Goal: Transaction & Acquisition: Obtain resource

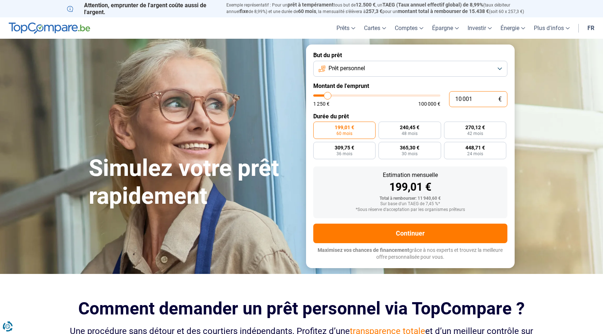
drag, startPoint x: 483, startPoint y: 98, endPoint x: 444, endPoint y: 100, distance: 39.2
click at [444, 100] on div "10 001 € 1 250 € 100 000 €" at bounding box center [410, 99] width 194 height 16
type input "2"
type input "1250"
type input "27"
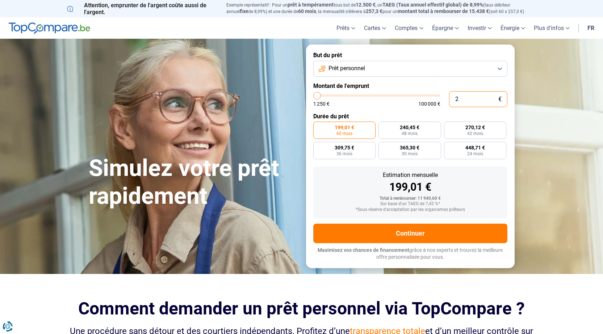
type input "1250"
type input "270"
type input "1250"
type input "2 700"
type input "2750"
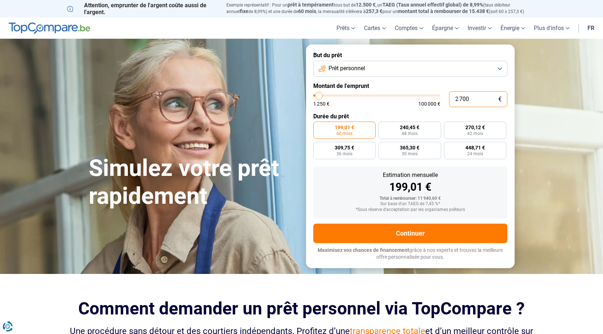
type input "27 000"
type input "27000"
radio input "false"
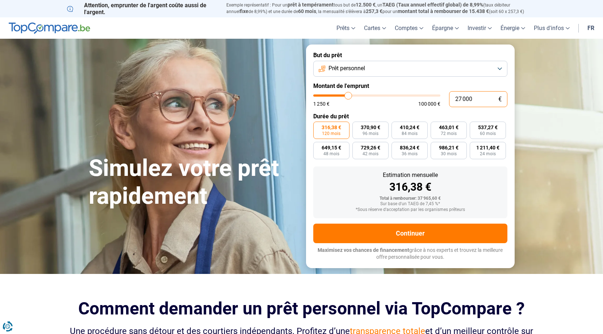
type input "27 000"
click at [429, 66] on button "Prêt personnel" at bounding box center [410, 69] width 194 height 16
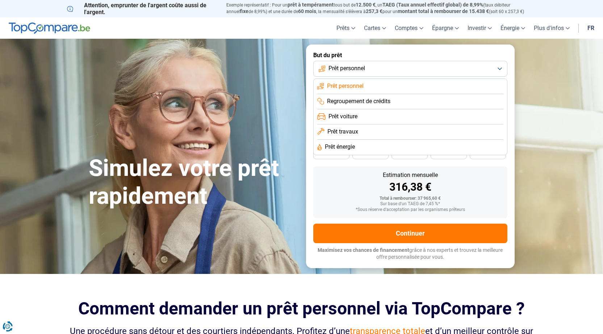
click at [382, 115] on li "Prêt voiture" at bounding box center [410, 116] width 186 height 15
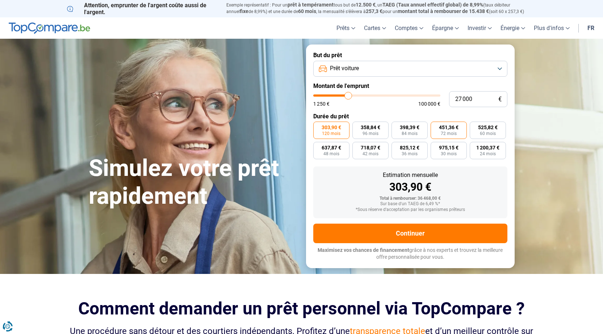
click at [452, 132] on span "72 mois" at bounding box center [449, 134] width 16 height 4
click at [435, 126] on input "451,36 € 72 mois" at bounding box center [433, 124] width 5 height 5
radio input "true"
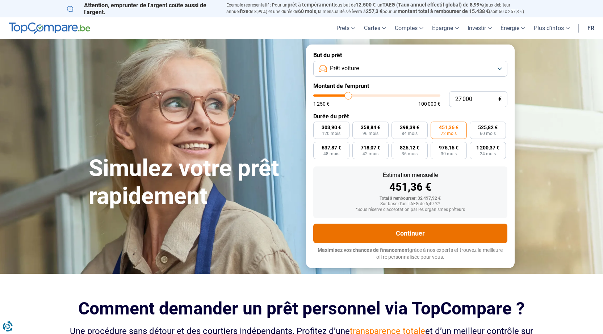
click at [444, 236] on button "Continuer" at bounding box center [410, 234] width 194 height 20
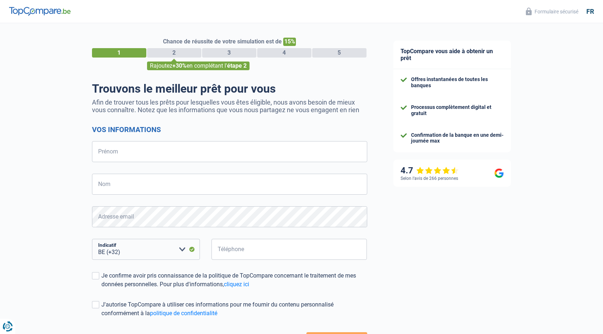
select select "32"
click at [205, 147] on input "Prénom" at bounding box center [229, 151] width 275 height 21
type input "[PERSON_NAME]"
type input "evans"
click at [252, 255] on input "Téléphone" at bounding box center [290, 249] width 156 height 21
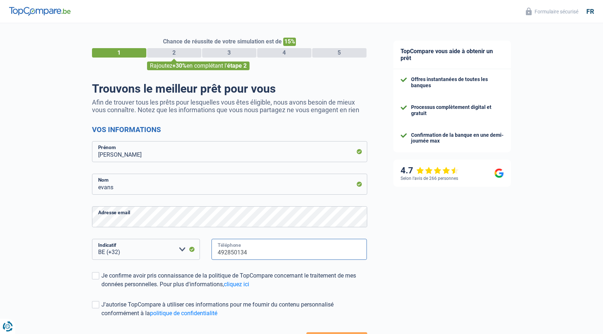
type input "492850134"
click at [309, 295] on form "Vos informations [PERSON_NAME] Adresse email BE (+32) LU (+352) Veuillez sélect…" at bounding box center [229, 237] width 275 height 225
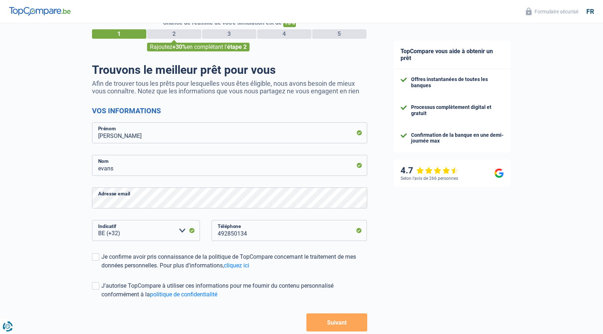
scroll to position [59, 0]
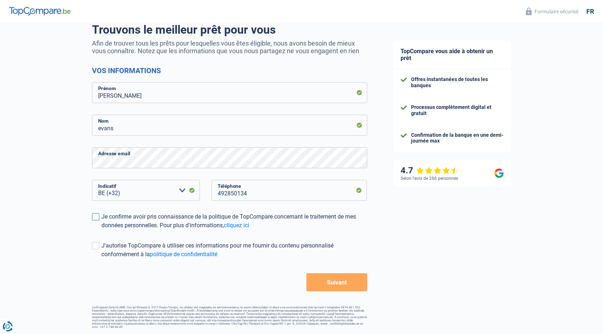
click at [105, 220] on div "Je confirme avoir pris connaissance de la politique de TopCompare concernant le…" at bounding box center [234, 221] width 266 height 17
click at [101, 230] on input "Je confirme avoir pris connaissance de la politique de TopCompare concernant le…" at bounding box center [101, 230] width 0 height 0
click at [98, 244] on span at bounding box center [95, 245] width 7 height 7
click at [101, 259] on input "J'autorise TopCompare à utiliser ces informations pour me fournir du contenu pe…" at bounding box center [101, 259] width 0 height 0
click at [333, 288] on button "Suivant" at bounding box center [337, 283] width 61 height 18
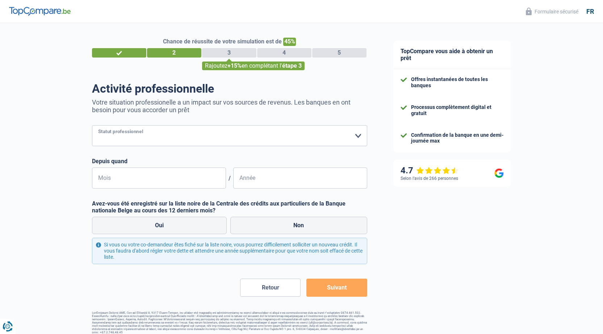
click at [214, 136] on select "Ouvrier Employé privé Employé public Invalide Indépendant Pensionné Chômeur Mut…" at bounding box center [229, 135] width 275 height 21
select select "worker"
click at [92, 126] on select "Ouvrier Employé privé Employé public Invalide Indépendant Pensionné Chômeur Mut…" at bounding box center [229, 135] width 275 height 21
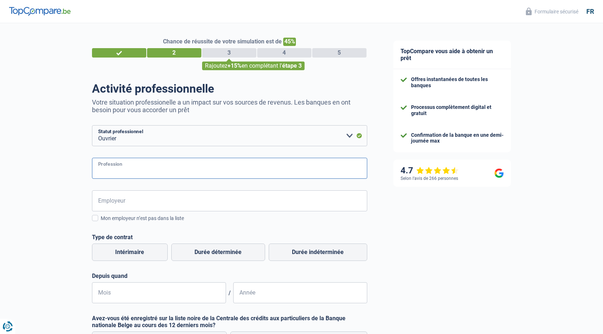
click at [154, 171] on input "Profession" at bounding box center [229, 168] width 275 height 21
type input "responsable delhaize"
click at [174, 203] on input "Employeur" at bounding box center [229, 201] width 275 height 21
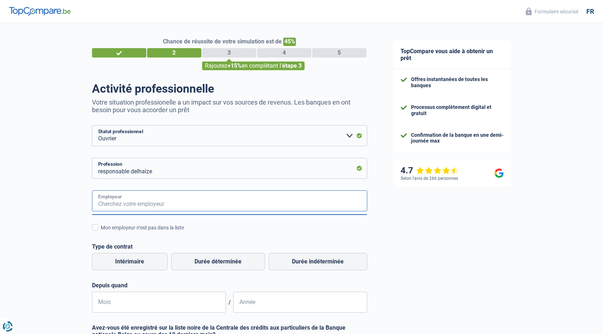
click at [174, 203] on input "Employeur" at bounding box center [229, 201] width 275 height 21
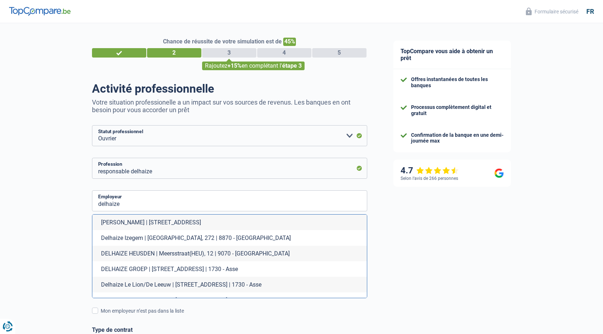
click at [246, 285] on li "Delhaize Le Lion/De Leeuw | Brusselsesteenweg, 347 | 1730 - Asse" at bounding box center [229, 285] width 275 height 16
type input "Delhaize Le Lion/De Leeuw | Brusselsesteenweg, 347 | 1730 - Asse"
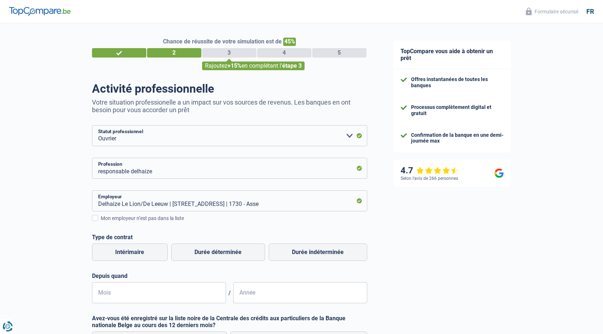
click at [38, 221] on div "Chance de réussite de votre simulation est de 45% 1 2 3 4 5 Rajoutez +15% en co…" at bounding box center [190, 236] width 380 height 432
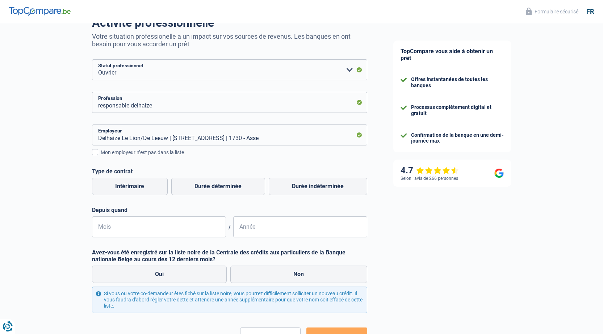
scroll to position [72, 0]
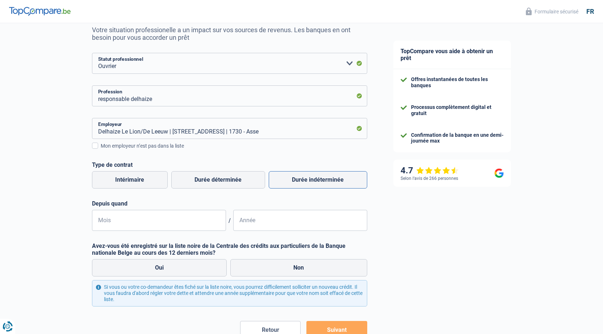
click at [300, 185] on label "Durée indéterminée" at bounding box center [318, 179] width 99 height 17
click at [300, 185] on input "Durée indéterminée" at bounding box center [318, 179] width 99 height 17
radio input "true"
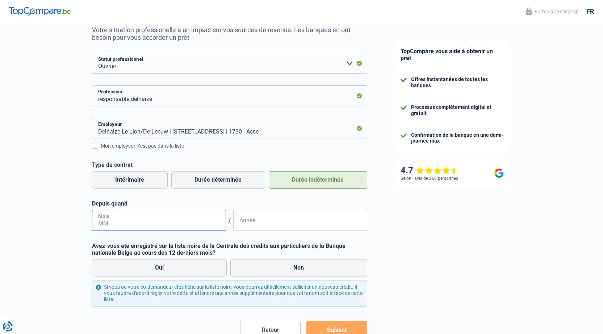
click at [135, 224] on input "Mois" at bounding box center [159, 220] width 134 height 21
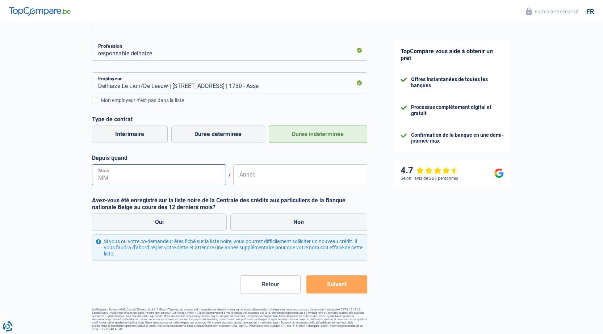
scroll to position [120, 0]
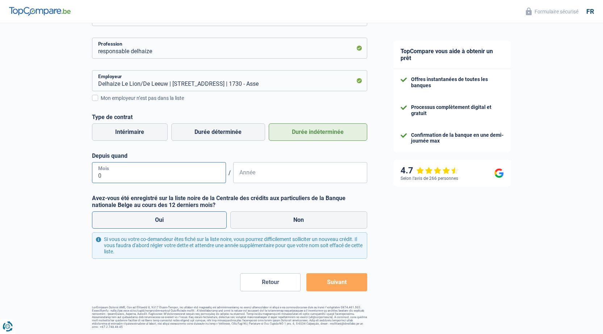
type input "02"
type input "2022"
click at [291, 226] on label "Non" at bounding box center [298, 220] width 137 height 17
click at [291, 226] on input "Non" at bounding box center [298, 220] width 137 height 17
radio input "true"
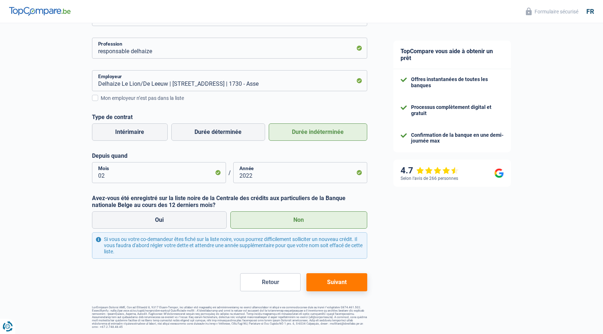
click at [342, 285] on button "Suivant" at bounding box center [337, 283] width 61 height 18
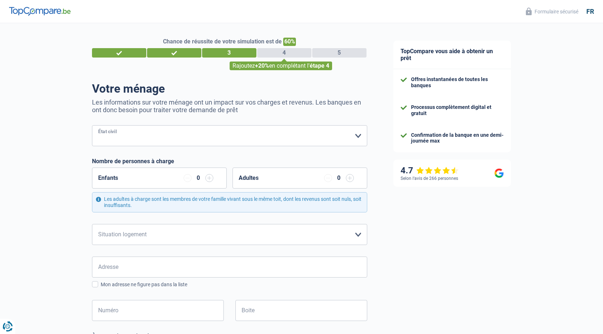
click at [213, 143] on select "Célibataire Marié(e) Cohabitant(e) légal(e) Divorcé(e) Veuf(ve) Séparé (de fait…" at bounding box center [229, 135] width 275 height 21
select select "married"
click at [92, 126] on select "Célibataire Marié(e) Cohabitant(e) légal(e) Divorcé(e) Veuf(ve) Séparé (de fait…" at bounding box center [229, 135] width 275 height 21
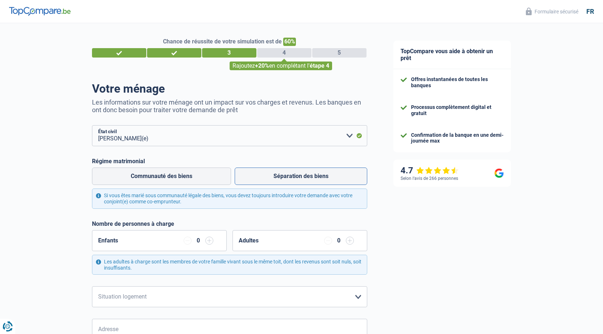
click at [265, 175] on label "Séparation des biens" at bounding box center [301, 176] width 133 height 17
click at [265, 175] on input "Séparation des biens" at bounding box center [301, 176] width 133 height 17
radio input "true"
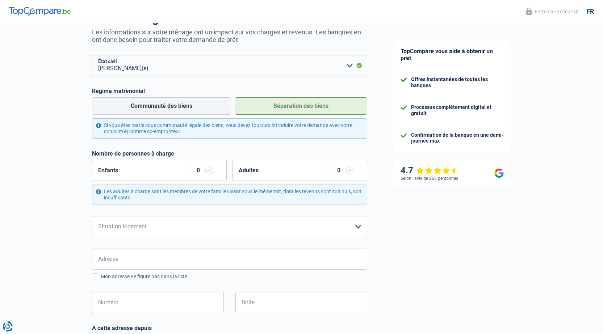
scroll to position [72, 0]
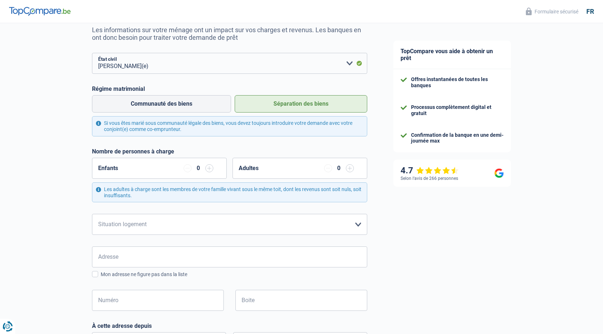
click at [206, 170] on input "button" at bounding box center [209, 168] width 8 height 8
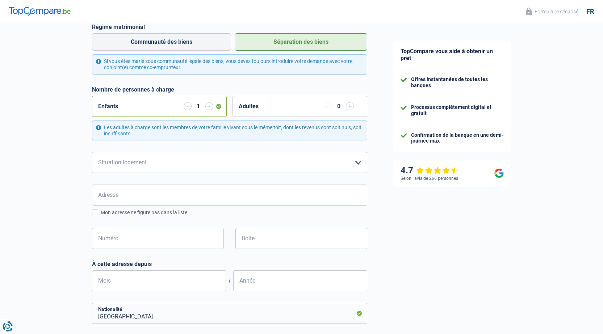
scroll to position [145, 0]
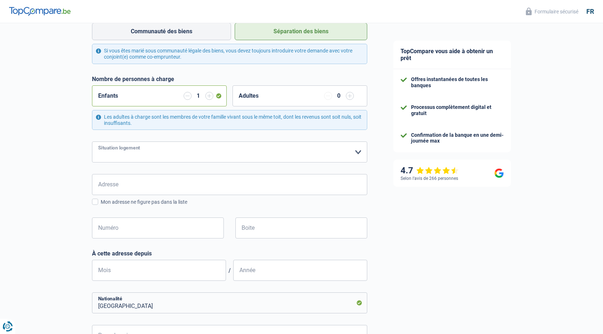
click at [218, 150] on select "Locataire Propriétaire avec prêt hypothécaire Propriétaire sans prêt hypothécai…" at bounding box center [229, 152] width 275 height 21
select select "ownerWithMortgage"
click at [92, 142] on select "Locataire Propriétaire avec prêt hypothécaire Propriétaire sans prêt hypothécai…" at bounding box center [229, 152] width 275 height 21
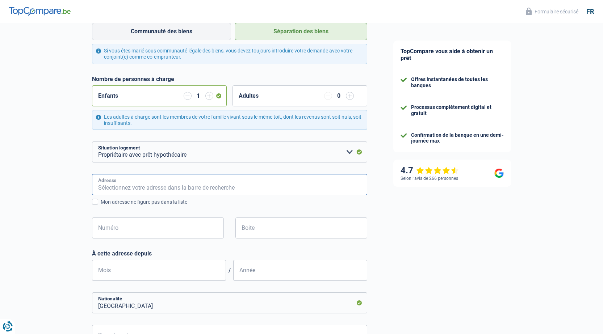
click at [196, 187] on input "Adresse" at bounding box center [229, 184] width 275 height 21
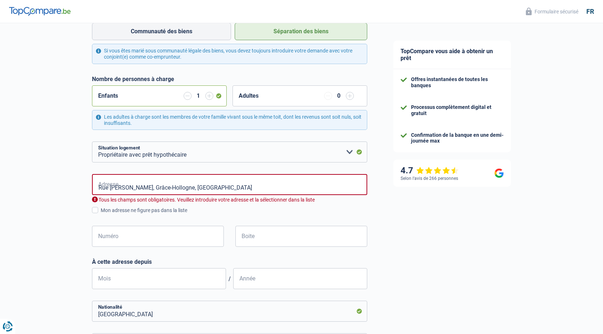
type input "Rue Paul Janson, 4460, Grâce-Hollogne, BE"
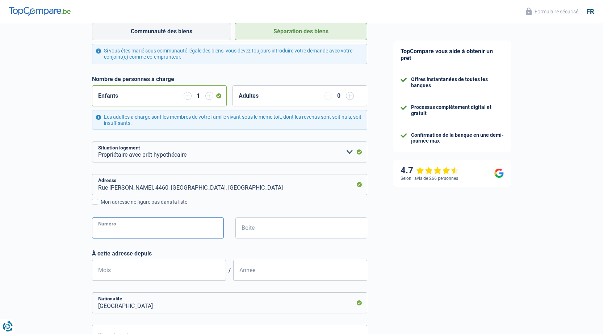
click at [176, 224] on input "Numéro" at bounding box center [158, 228] width 132 height 21
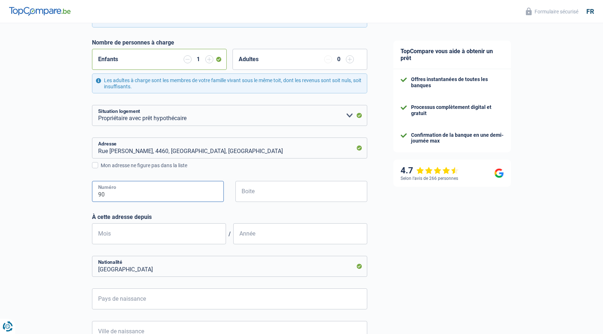
scroll to position [217, 0]
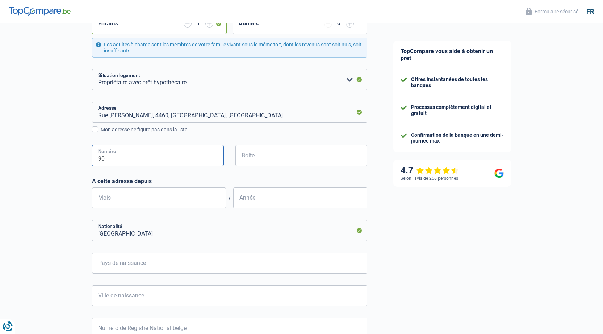
type input "90"
click at [175, 200] on input "Mois" at bounding box center [159, 198] width 134 height 21
type input "01"
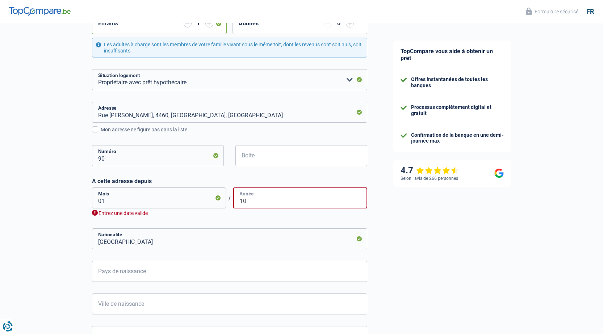
type input "1"
drag, startPoint x: 175, startPoint y: 200, endPoint x: 177, endPoint y: 204, distance: 5.0
click at [176, 201] on input "01" at bounding box center [159, 198] width 134 height 21
type input "01"
type input "0"
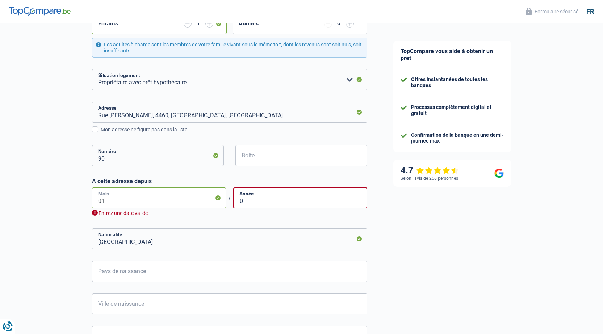
drag, startPoint x: 177, startPoint y: 204, endPoint x: 73, endPoint y: 214, distance: 104.4
click at [73, 213] on div "Chance de réussite de votre simulation est de 60% 1 2 3 4 5 Rajoutez +20% en co…" at bounding box center [190, 111] width 380 height 617
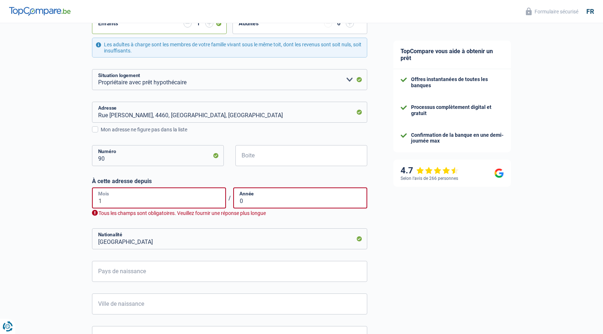
type input "10"
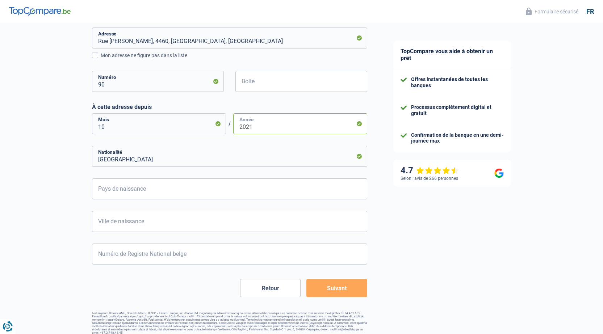
scroll to position [297, 0]
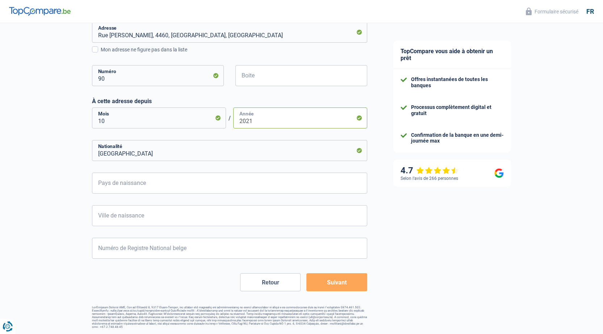
type input "2021"
click at [212, 179] on input "Pays de naissance" at bounding box center [229, 183] width 275 height 21
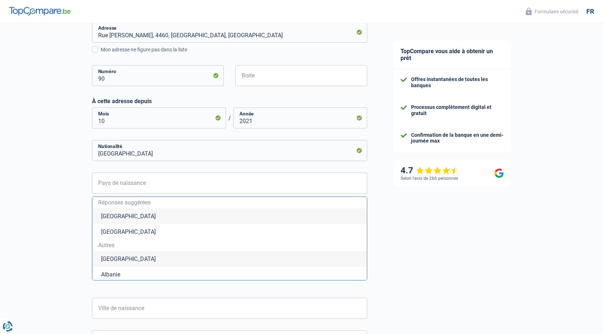
click at [187, 214] on li "Belgique" at bounding box center [229, 217] width 275 height 16
type input "Belgique"
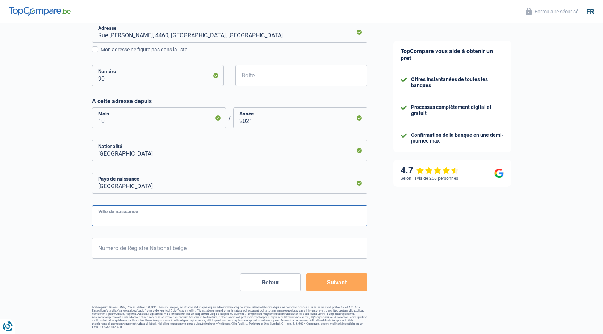
click at [169, 219] on input "Ville de naissance" at bounding box center [229, 215] width 275 height 21
type input "seraing"
click at [175, 255] on input "Numéro de Registre National belge" at bounding box center [229, 248] width 275 height 21
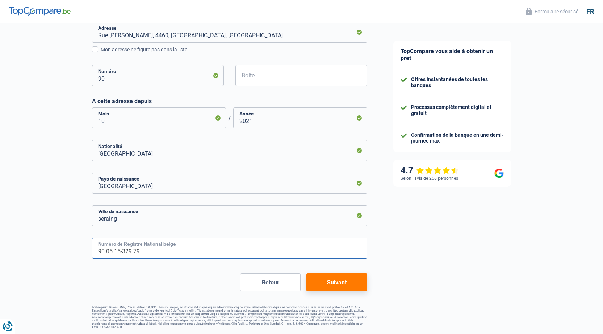
type input "90.05.15-329.79"
click at [154, 295] on div "Chance de réussite de votre simulation est de 60% 1 2 3 4 5 Rajoutez +20% en co…" at bounding box center [229, 34] width 275 height 589
click at [359, 280] on button "Suivant" at bounding box center [337, 283] width 61 height 18
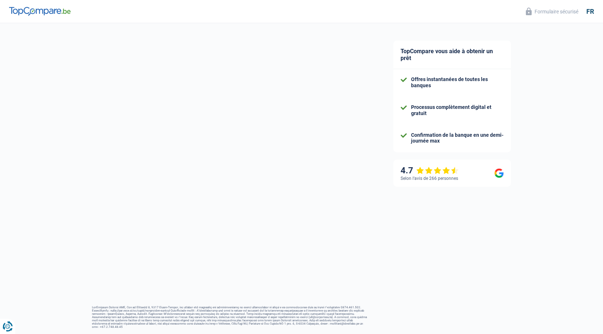
select select "familyAllowances"
select select "netSalary"
select select "mortgage"
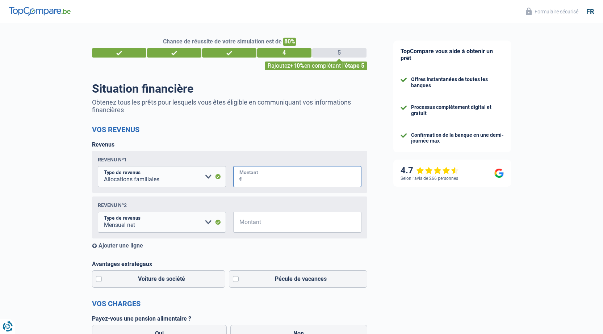
click at [255, 179] on input "Montant" at bounding box center [301, 176] width 119 height 21
type input "139"
click at [263, 224] on input "Montant" at bounding box center [301, 222] width 119 height 21
type input "4.800"
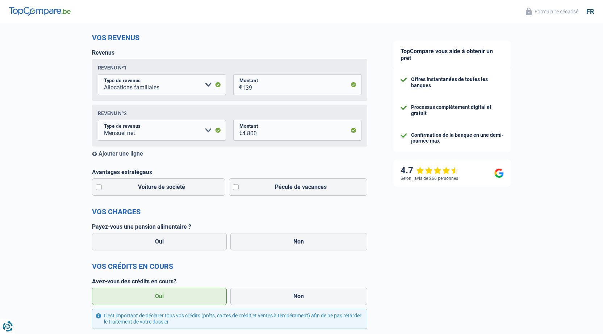
scroll to position [109, 0]
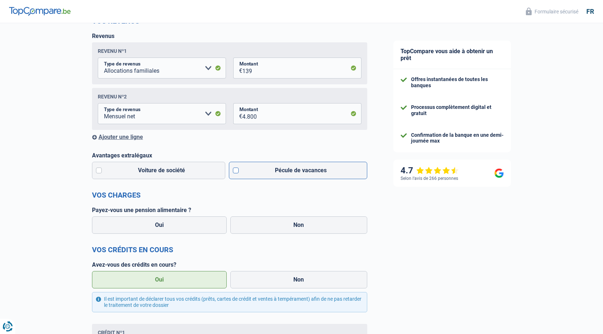
click at [238, 170] on label "Pécule de vacances" at bounding box center [298, 170] width 138 height 17
click at [238, 170] on input "Pécule de vacances" at bounding box center [298, 170] width 138 height 17
checkbox input "true"
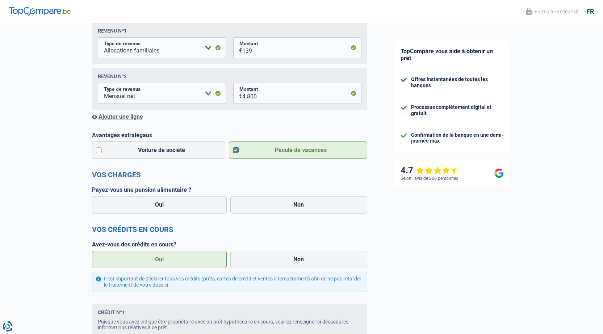
scroll to position [145, 0]
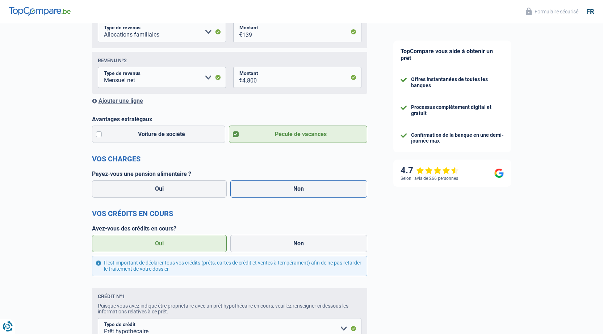
click at [295, 185] on label "Non" at bounding box center [298, 188] width 137 height 17
click at [295, 185] on input "Non" at bounding box center [298, 188] width 137 height 17
radio input "true"
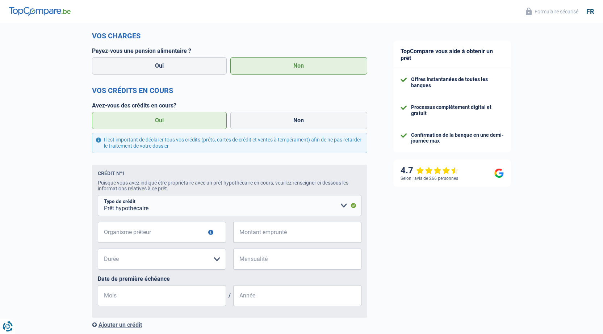
scroll to position [290, 0]
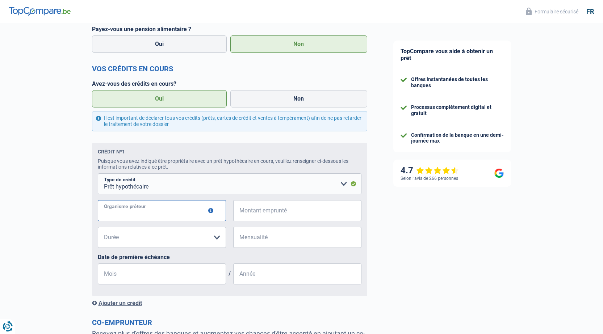
click at [175, 212] on input "Organisme prêteur" at bounding box center [162, 210] width 128 height 21
click at [153, 219] on input "Organisme prêteur" at bounding box center [162, 210] width 128 height 21
type input "d"
type input "bnp"
click at [310, 208] on input "Montant emprunté" at bounding box center [301, 210] width 119 height 21
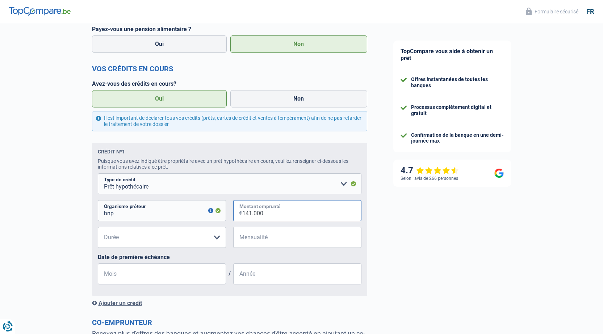
type input "141.000"
click at [213, 233] on select "120 mois 180 mois 240 mois 300 mois 360 mois 420 mois Veuillez sélectionner une…" at bounding box center [162, 237] width 128 height 21
select select "240"
click at [98, 229] on select "120 mois 180 mois 240 mois 300 mois 360 mois 420 mois Veuillez sélectionner une…" at bounding box center [162, 237] width 128 height 21
click at [291, 244] on input "Mensualité" at bounding box center [301, 237] width 119 height 21
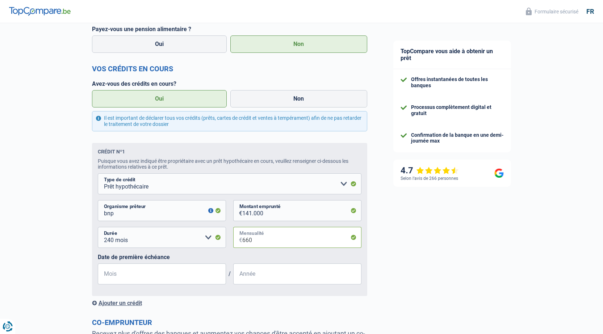
type input "660"
click at [185, 283] on input "Mois" at bounding box center [162, 274] width 128 height 21
type input "11"
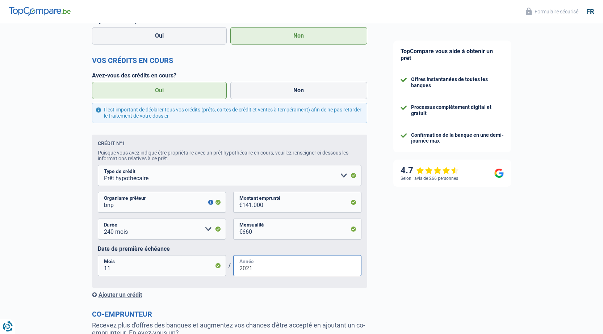
scroll to position [326, 0]
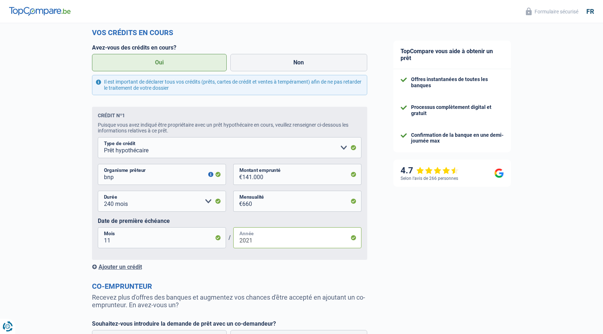
type input "2021"
click at [134, 268] on div "Ajouter un crédit" at bounding box center [229, 267] width 275 height 7
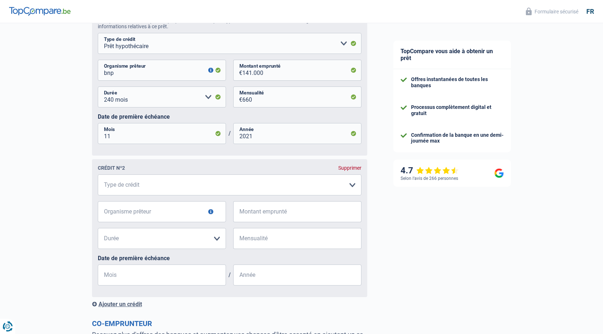
scroll to position [435, 0]
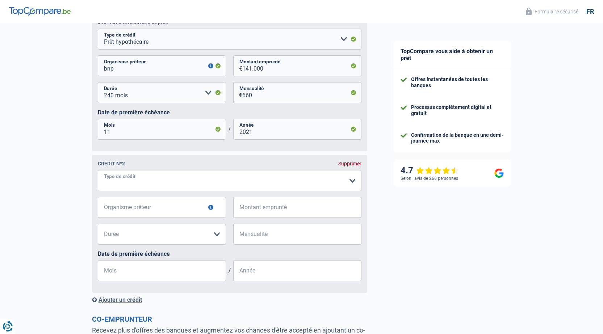
click at [202, 187] on select "Carte ou ouverture de crédit Prêt hypothécaire Vente à tempérament Prêt à tempé…" at bounding box center [230, 180] width 264 height 21
select select "mortgage"
click at [98, 189] on select "Carte ou ouverture de crédit Prêt hypothécaire Vente à tempérament Prêt à tempé…" at bounding box center [230, 180] width 264 height 21
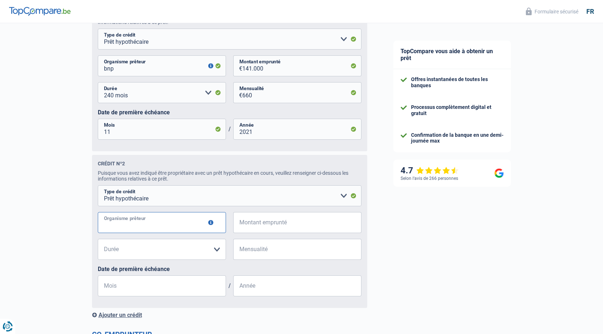
click at [152, 230] on input "Organisme prêteur" at bounding box center [162, 222] width 128 height 21
type input "bnp"
click at [303, 232] on input "Montant emprunté" at bounding box center [301, 222] width 119 height 21
type input "131.000"
click at [204, 254] on select "120 mois 180 mois 240 mois 300 mois 360 mois 420 mois Veuillez sélectionner une…" at bounding box center [162, 249] width 128 height 21
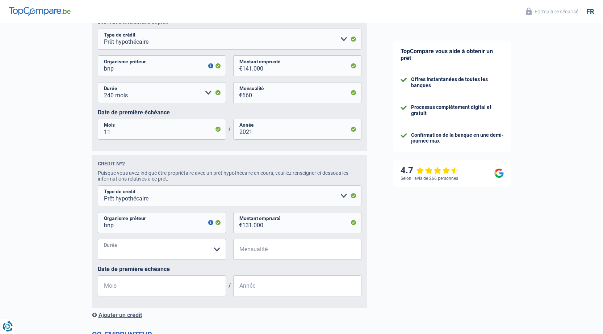
select select "300"
click at [98, 242] on select "120 mois 180 mois 240 mois 300 mois 360 mois 420 mois Veuillez sélectionner une…" at bounding box center [162, 249] width 128 height 21
click at [282, 255] on input "Mensualité" at bounding box center [301, 249] width 119 height 21
type input "642"
click at [198, 294] on input "Mois" at bounding box center [162, 286] width 128 height 21
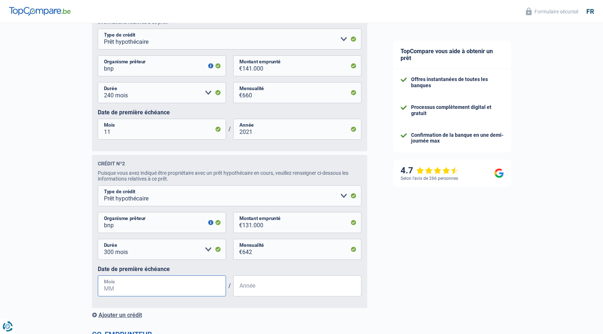
click at [193, 286] on input "Mois" at bounding box center [162, 286] width 128 height 21
type input "2"
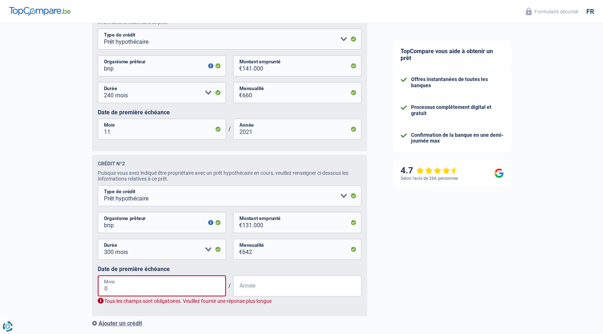
type input "02"
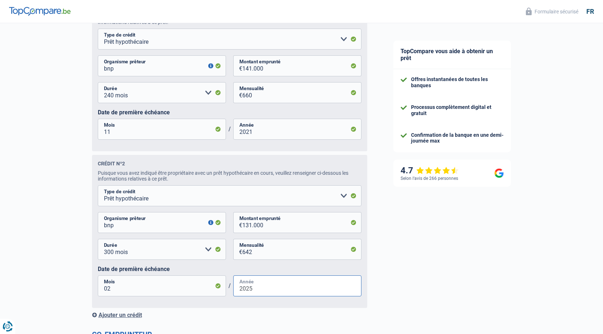
type input "2025"
click at [221, 318] on div "Ajouter un crédit" at bounding box center [229, 315] width 275 height 7
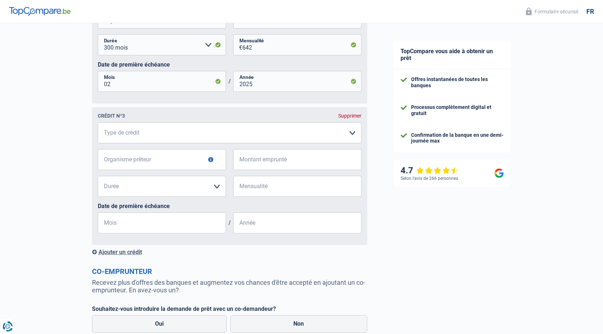
scroll to position [652, 0]
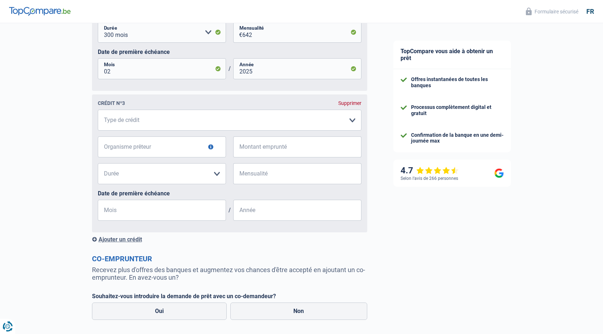
click at [348, 106] on div "Supprimer" at bounding box center [349, 103] width 23 height 6
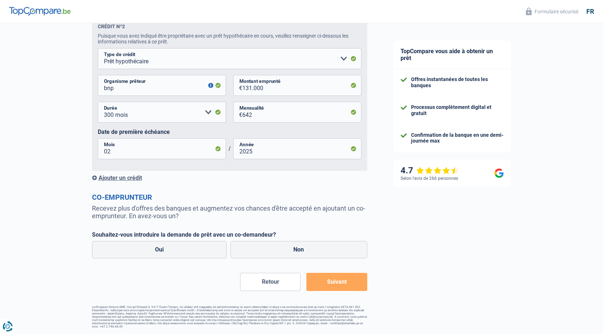
scroll to position [575, 0]
click at [197, 253] on label "Oui" at bounding box center [159, 249] width 135 height 17
click at [197, 253] on input "Oui" at bounding box center [159, 249] width 135 height 17
radio input "true"
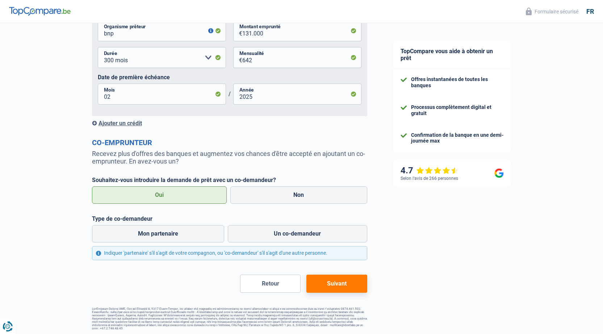
scroll to position [632, 0]
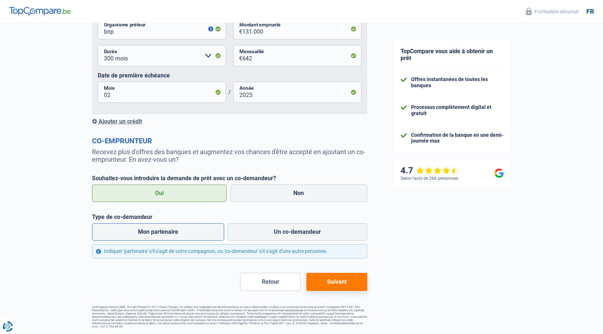
click at [186, 228] on label "Mon partenaire" at bounding box center [158, 232] width 133 height 17
click at [186, 228] on input "Mon partenaire" at bounding box center [158, 232] width 133 height 17
radio input "true"
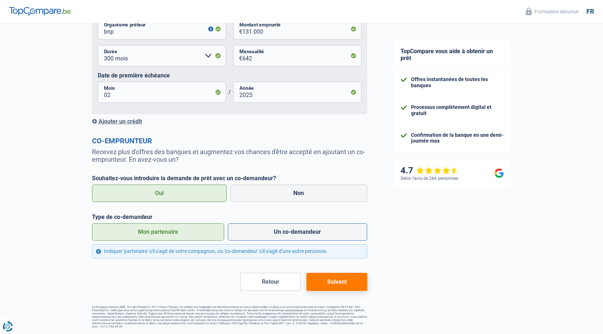
click at [250, 239] on label "Un co-demandeur" at bounding box center [297, 232] width 139 height 17
click at [250, 239] on input "Un co-demandeur" at bounding box center [297, 232] width 139 height 17
radio input "true"
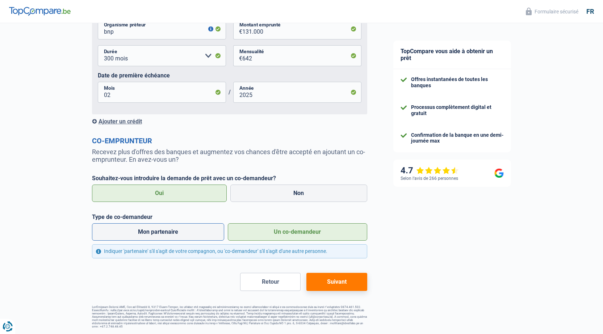
click at [174, 236] on label "Mon partenaire" at bounding box center [158, 232] width 133 height 17
click at [174, 236] on input "Mon partenaire" at bounding box center [158, 232] width 133 height 17
radio input "true"
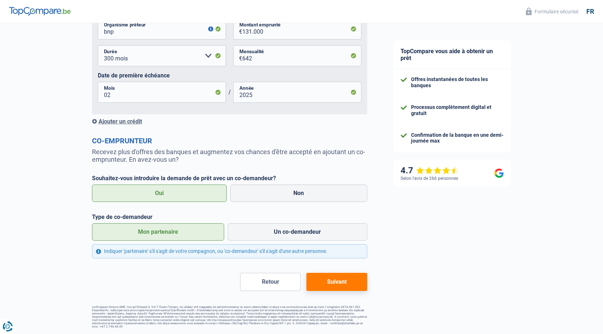
click at [354, 282] on button "Suivant" at bounding box center [337, 282] width 61 height 18
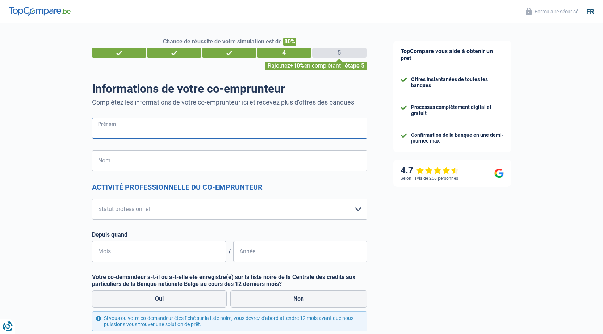
click at [111, 136] on input "Prénom" at bounding box center [229, 128] width 275 height 21
type input "concetta"
type input "Morreale"
select select "privateEmployee"
select select "netSalary"
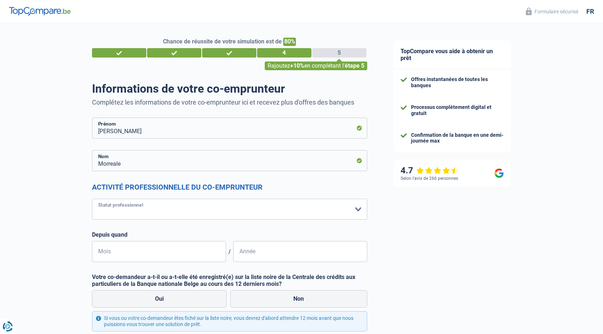
select select "mealVouchers"
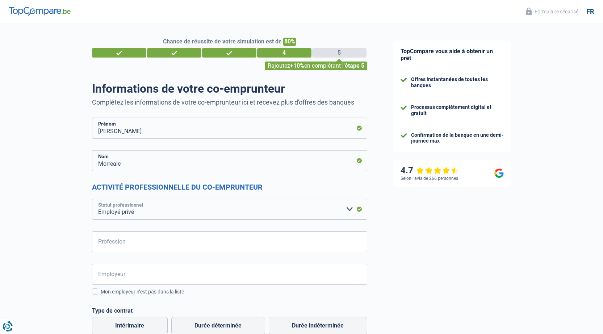
click at [154, 209] on select "Ouvrier Employé privé Employé public Invalide Indépendant Pensionné Chômeur Mut…" at bounding box center [229, 209] width 275 height 21
select select "publicEmployee"
click at [92, 199] on select "Ouvrier Employé privé Employé public Invalide Indépendant Pensionné Chômeur Mut…" at bounding box center [229, 209] width 275 height 21
click at [142, 242] on input "Profession" at bounding box center [229, 242] width 275 height 21
type input "enseignante"
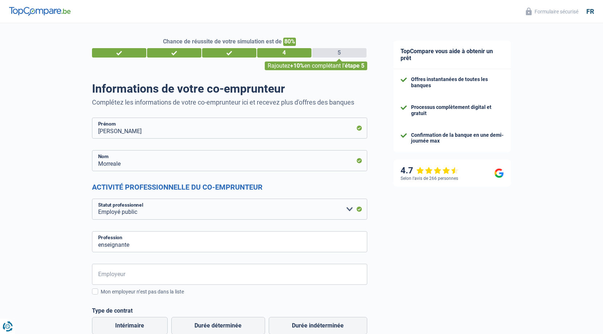
click at [101, 274] on input "Employeur" at bounding box center [229, 274] width 275 height 21
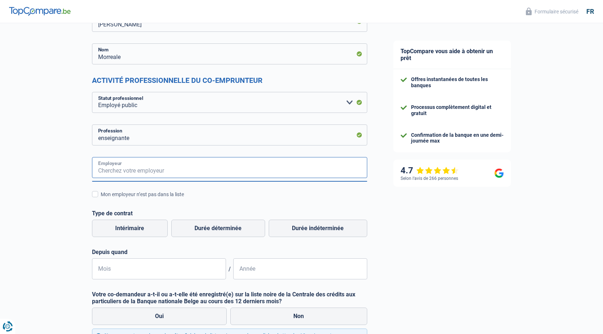
scroll to position [109, 0]
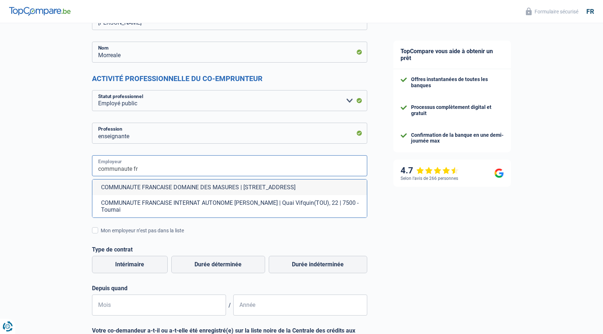
drag, startPoint x: 150, startPoint y: 172, endPoint x: 86, endPoint y: 168, distance: 64.2
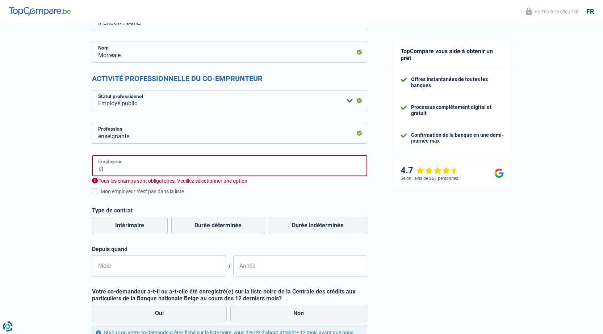
type input "e"
click at [149, 170] on input "communautz" at bounding box center [229, 165] width 275 height 21
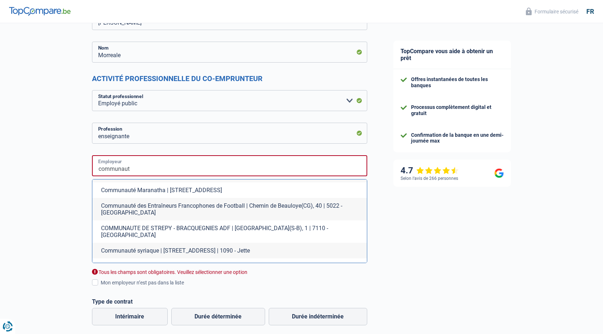
scroll to position [650, 0]
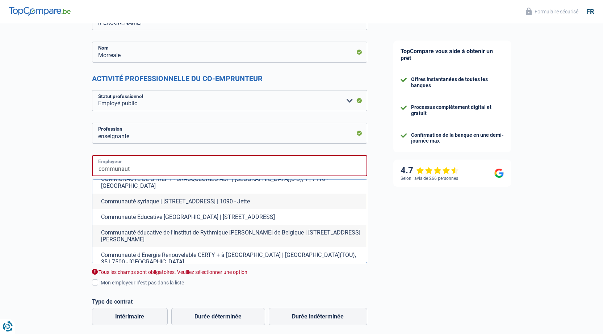
click at [164, 163] on input "communaut" at bounding box center [229, 165] width 275 height 21
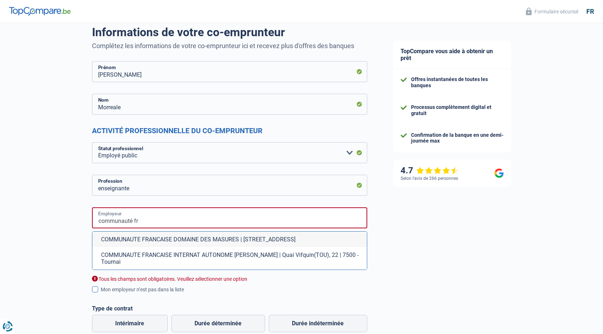
scroll to position [72, 0]
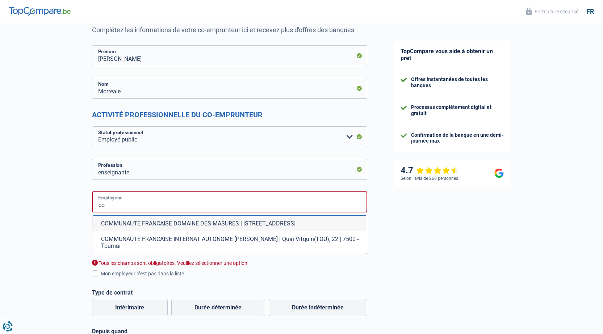
type input "c"
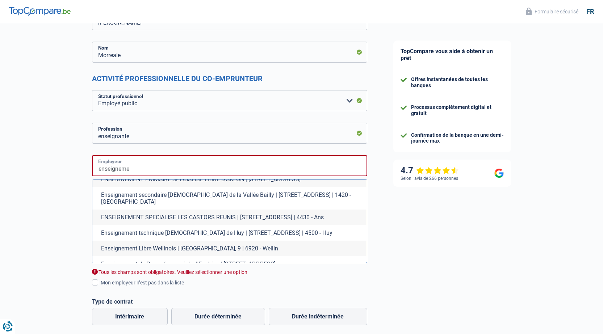
scroll to position [109, 0]
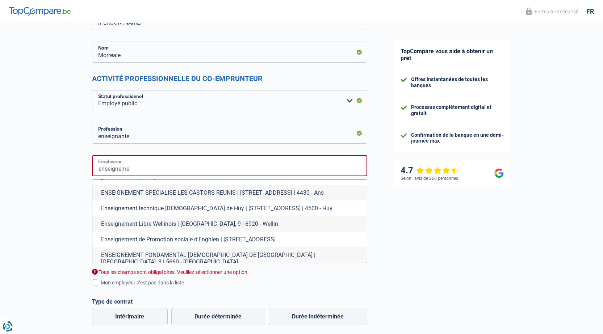
click at [174, 171] on input "enseigneme" at bounding box center [229, 165] width 275 height 21
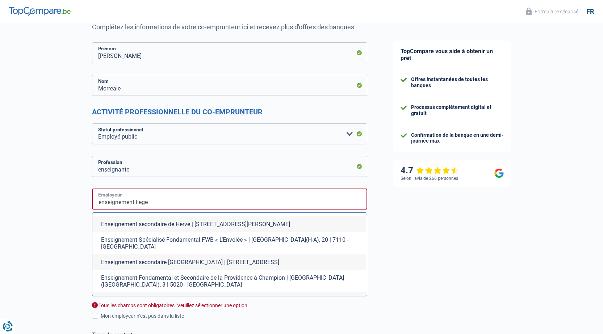
scroll to position [72, 0]
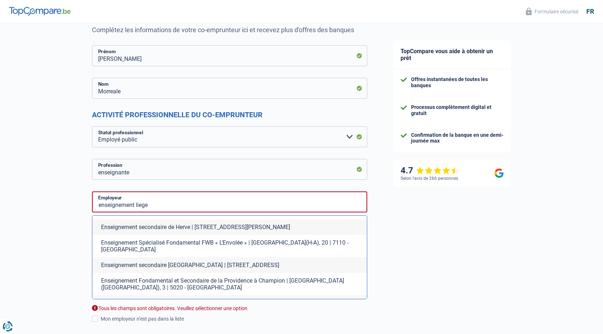
click at [183, 296] on li "ENSEIGNEMENT SECONDAIRE LIBRE CATHOLIQUE DE SERAING | Rue Cockerill, 148 | 4100…" at bounding box center [229, 307] width 275 height 22
type input "ENSEIGNEMENT SECONDAIRE LIBRE CATHOLIQUE DE SERAING | Rue Cockerill, 148 | 4100…"
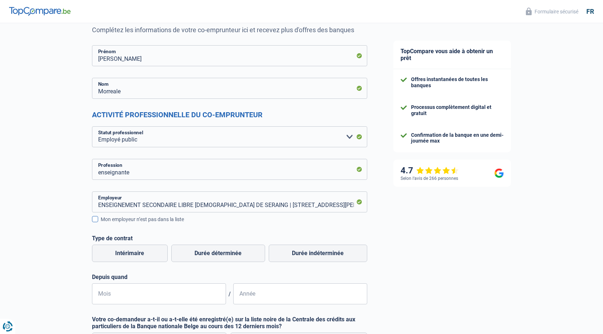
click at [97, 222] on span at bounding box center [95, 219] width 6 height 6
click at [101, 224] on input "Mon employeur n’est pas dans la liste" at bounding box center [101, 224] width 0 height 0
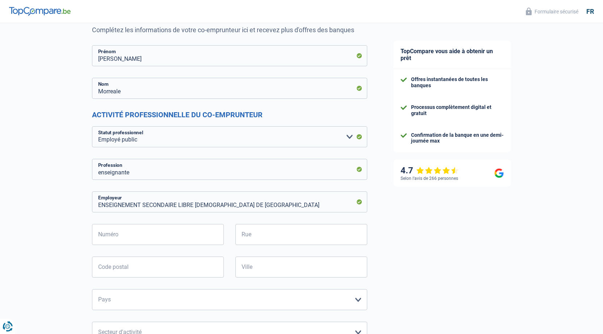
click at [193, 215] on div "ENSEIGNEMENT SECONDAIRE LIBRE CATHOLIQUE DE SERAING Employeur Numéro Tous les c…" at bounding box center [229, 308] width 275 height 233
click at [159, 208] on input "ENSEIGNEMENT SECONDAIRE LIBRE CATHOLIQUE DE SERAING" at bounding box center [229, 202] width 275 height 21
drag, startPoint x: 266, startPoint y: 208, endPoint x: -17, endPoint y: 204, distance: 283.0
click at [0, 204] on html "Vous avez le contrôle de vos données Nous utilisons des cookies, tout comme nos…" at bounding box center [301, 98] width 603 height 341
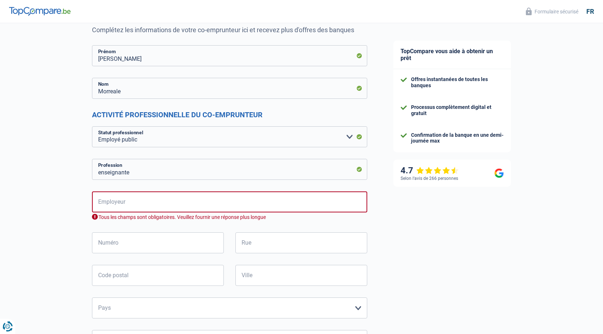
click at [182, 201] on input "Employeur" at bounding box center [229, 202] width 275 height 21
click at [180, 163] on input "enseignante" at bounding box center [229, 169] width 275 height 21
click at [154, 205] on input "Employeur" at bounding box center [229, 202] width 275 height 21
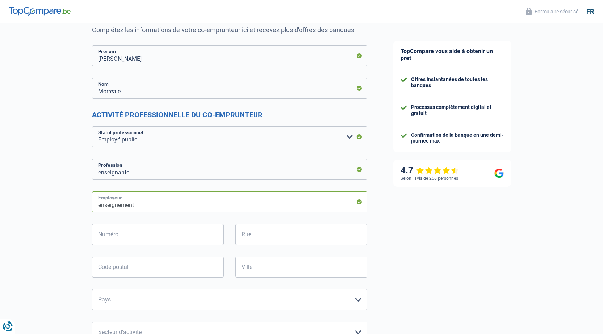
type input "enseignement"
drag, startPoint x: 161, startPoint y: 207, endPoint x: 141, endPoint y: 206, distance: 19.9
click at [141, 206] on input "enseignement" at bounding box center [229, 202] width 275 height 21
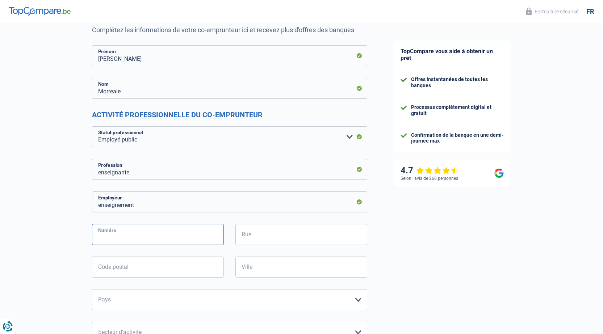
click at [135, 241] on input "Numéro" at bounding box center [158, 234] width 132 height 21
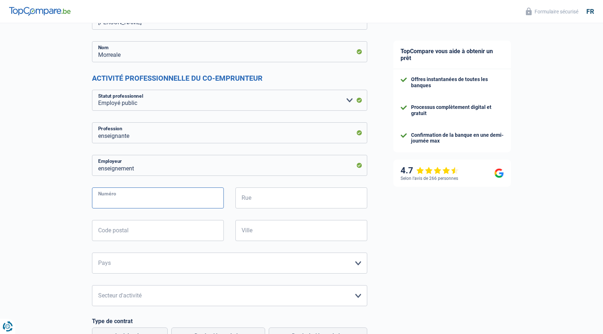
scroll to position [109, 0]
click at [179, 202] on input "Numéro" at bounding box center [158, 198] width 132 height 21
type input "90"
type input "paul janson"
type input "4460"
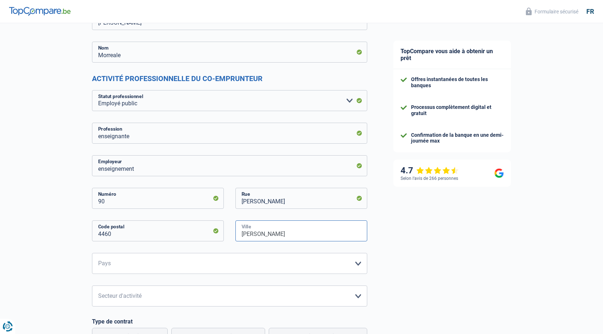
type input "grace hollogne"
click at [218, 260] on select "Belgique France Allemagne Italie Luxembourg Pays-Bas Espagne Suisse Veuillez sé…" at bounding box center [229, 263] width 275 height 21
click at [92, 254] on select "Belgique France Allemagne Italie Luxembourg Pays-Bas Espagne Suisse Veuillez sé…" at bounding box center [229, 263] width 275 height 21
drag, startPoint x: 123, startPoint y: 269, endPoint x: 122, endPoint y: 262, distance: 6.9
click at [123, 269] on select "Belgique France Allemagne Italie Luxembourg Pays-Bas Espagne Suisse Veuillez sé…" at bounding box center [229, 263] width 275 height 21
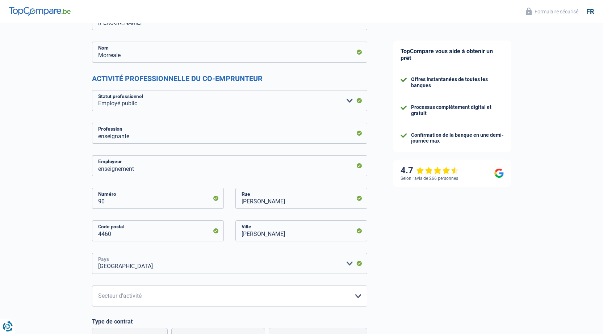
select select "BE"
click at [92, 254] on select "Belgique France Allemagne Italie Luxembourg Pays-Bas Espagne Suisse Veuillez sé…" at bounding box center [229, 263] width 275 height 21
click at [123, 295] on select "Agriculture/Pêche Industrie Horeca Courier/Fitness/Taxi Construction Banques/As…" at bounding box center [229, 296] width 275 height 21
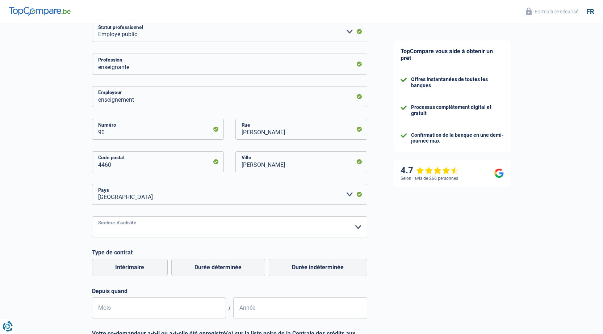
scroll to position [181, 0]
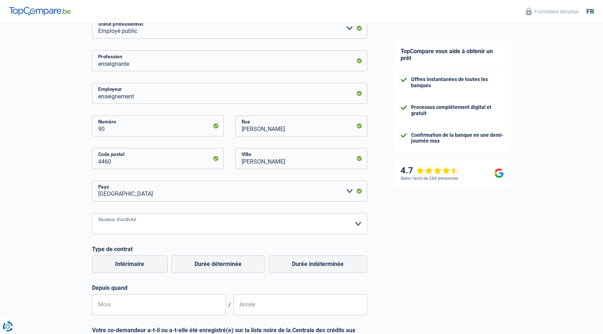
click at [166, 221] on select "Agriculture/Pêche Industrie Horeca Courier/Fitness/Taxi Construction Banques/As…" at bounding box center [229, 223] width 275 height 21
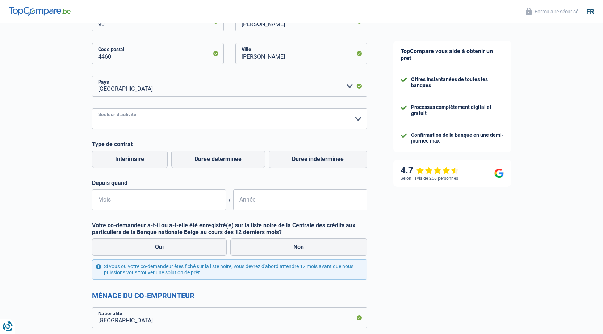
scroll to position [326, 0]
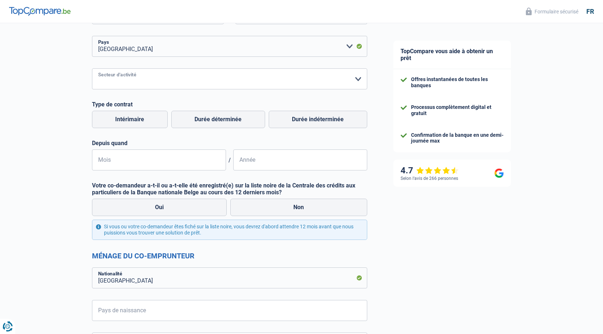
click at [167, 78] on select "Agriculture/Pêche Industrie Horeca Courier/Fitness/Taxi Construction Banques/As…" at bounding box center [229, 78] width 275 height 21
select select "stateUniversityEu"
click at [92, 69] on select "Agriculture/Pêche Industrie Horeca Courier/Fitness/Taxi Construction Banques/As…" at bounding box center [229, 78] width 275 height 21
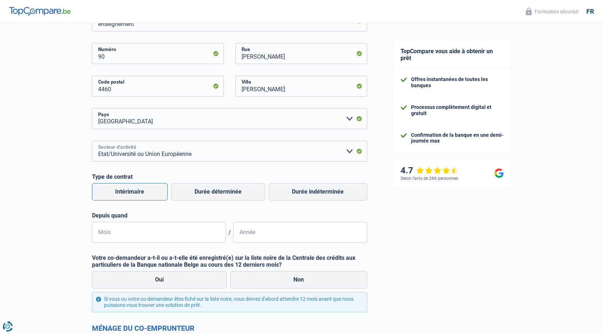
scroll to position [217, 0]
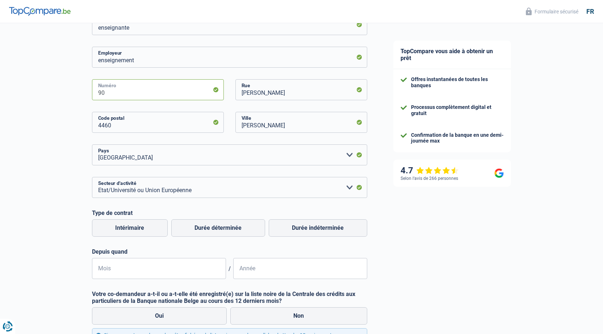
drag, startPoint x: 128, startPoint y: 85, endPoint x: 32, endPoint y: 84, distance: 96.4
click at [32, 84] on div "Chance de réussite de votre simulation est de 80% 1 2 3 4 5 Rajoutez +10% en co…" at bounding box center [190, 320] width 380 height 1034
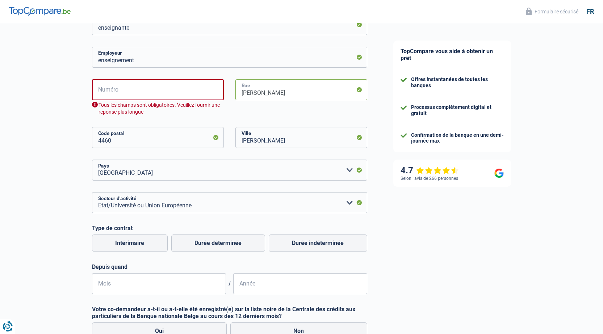
drag, startPoint x: 299, startPoint y: 92, endPoint x: 217, endPoint y: 92, distance: 81.5
click at [217, 92] on div "Numéro Tous les champs sont obligatoires. Veuillez fournir une réponse plus lon…" at bounding box center [230, 103] width 286 height 48
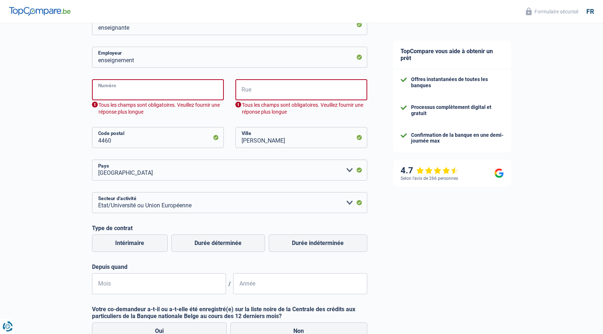
click at [169, 97] on input "Numéro" at bounding box center [158, 89] width 132 height 21
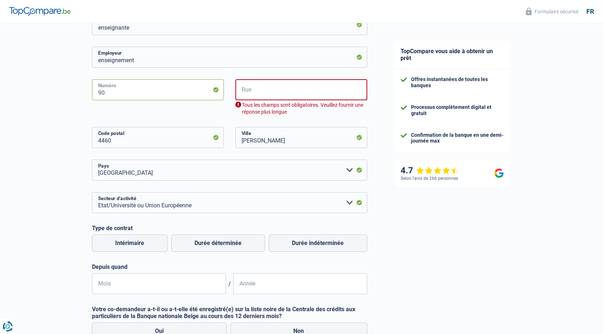
type input "90"
click at [276, 95] on input "Rue" at bounding box center [301, 89] width 132 height 21
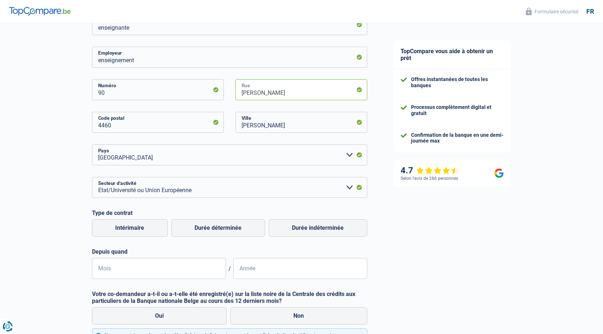
type input "paul janson"
click at [71, 151] on div "Chance de réussite de votre simulation est de 80% 1 2 3 4 5 Rajoutez +10% en co…" at bounding box center [190, 320] width 380 height 1034
click at [255, 230] on label "Durée déterminée" at bounding box center [218, 228] width 94 height 17
click at [255, 230] on input "Durée déterminée" at bounding box center [218, 228] width 94 height 17
radio input "true"
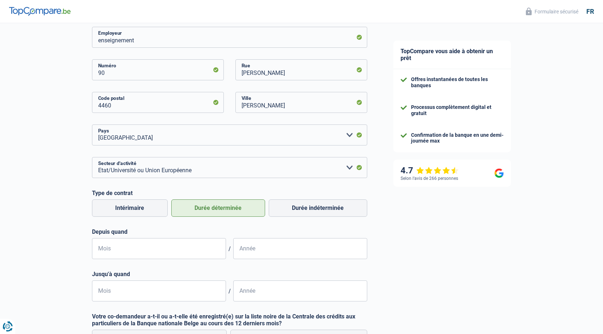
scroll to position [254, 0]
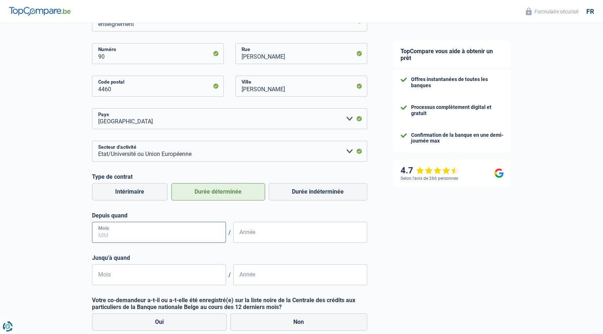
click at [201, 237] on input "Mois" at bounding box center [159, 232] width 134 height 21
type input "09"
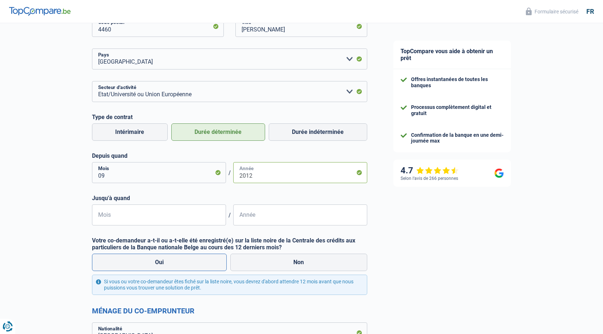
scroll to position [326, 0]
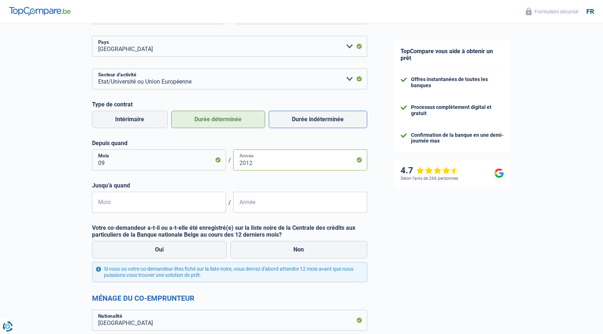
type input "2012"
click at [301, 117] on label "Durée indéterminée" at bounding box center [318, 119] width 99 height 17
click at [301, 117] on input "Durée indéterminée" at bounding box center [318, 119] width 99 height 17
radio input "true"
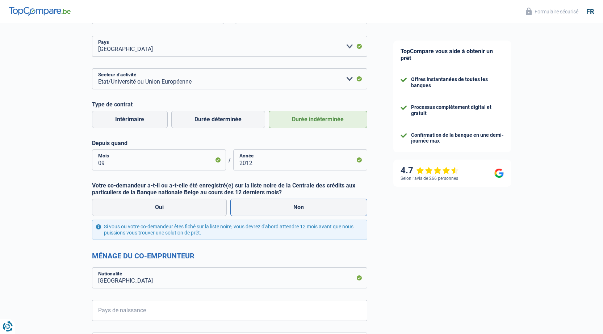
click at [268, 207] on label "Non" at bounding box center [298, 207] width 137 height 17
click at [268, 207] on input "Non" at bounding box center [298, 207] width 137 height 17
radio input "true"
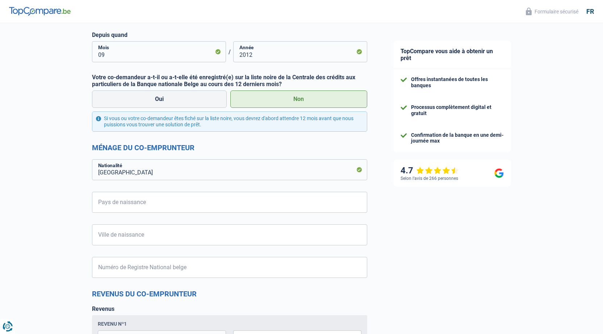
scroll to position [435, 0]
click at [130, 209] on input "Pays de naissance" at bounding box center [229, 202] width 275 height 21
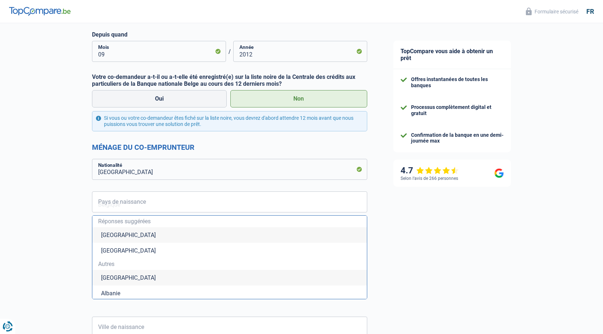
click at [128, 235] on li "Belgique" at bounding box center [229, 236] width 275 height 16
type input "Belgique"
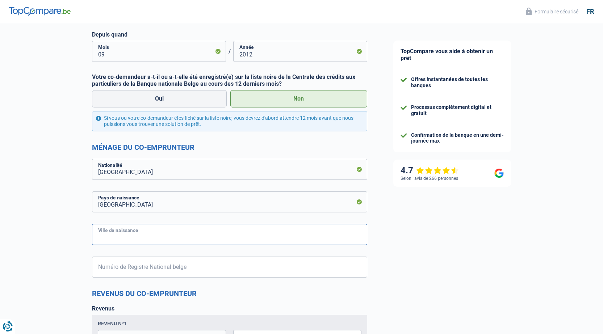
click at [129, 235] on input "Ville de naissance" at bounding box center [229, 234] width 275 height 21
type input "liege"
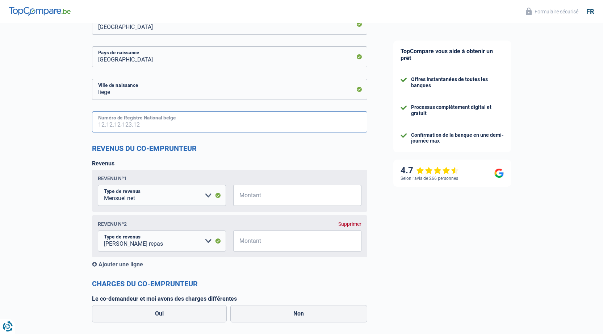
scroll to position [580, 0]
click at [159, 121] on input "Numéro de Registre National belge" at bounding box center [229, 122] width 275 height 21
type input "90.09.04-420.55"
click at [264, 203] on input "Montant" at bounding box center [301, 196] width 119 height 21
type input "2.500"
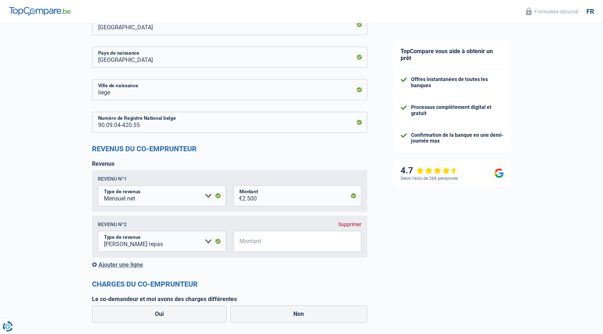
click at [347, 224] on div "Supprimer" at bounding box center [349, 225] width 23 height 6
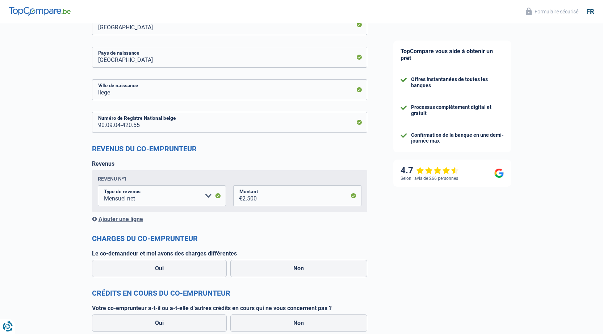
scroll to position [652, 0]
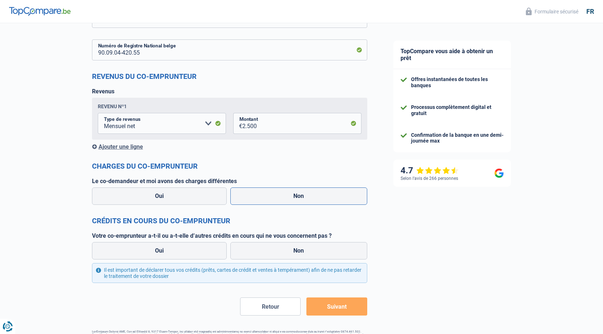
click at [276, 196] on label "Non" at bounding box center [298, 196] width 137 height 17
click at [276, 196] on input "Non" at bounding box center [298, 196] width 137 height 17
radio input "true"
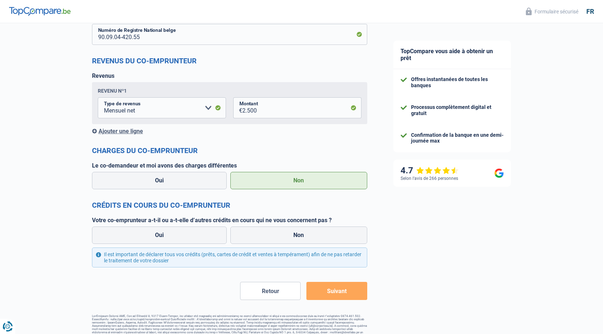
scroll to position [676, 0]
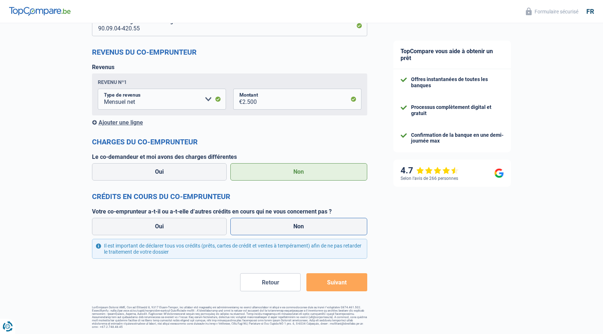
click at [257, 224] on label "Non" at bounding box center [298, 226] width 137 height 17
click at [257, 224] on input "Non" at bounding box center [298, 226] width 137 height 17
radio input "true"
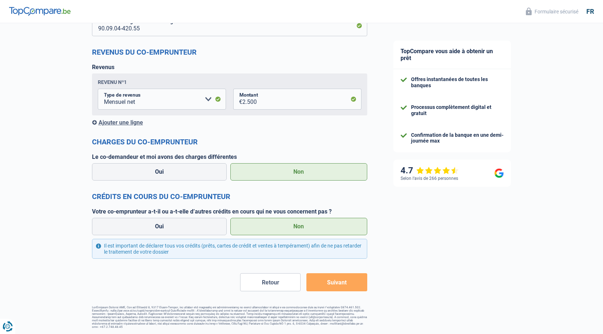
click at [272, 285] on button "Retour" at bounding box center [270, 283] width 61 height 18
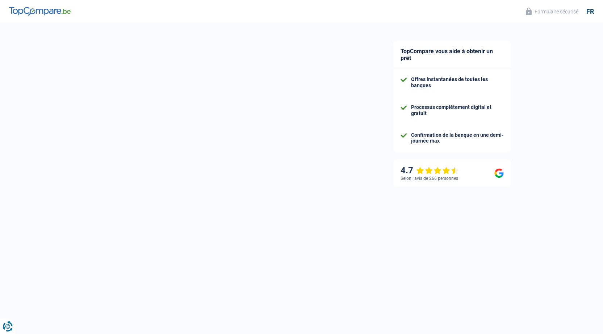
select select "familyAllowances"
select select "netSalary"
select select "mortgage"
select select "240"
select select "mortgage"
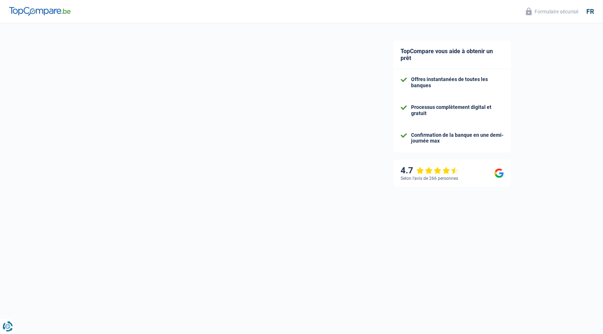
select select "300"
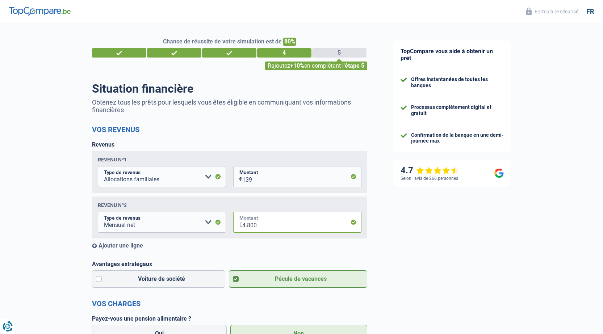
click at [264, 229] on input "4.800" at bounding box center [301, 222] width 119 height 21
type input "4"
type input "2.400"
click at [252, 241] on div "Revenus Revenu nº1 Allocation d'handicap Allocations chômage Allocations famili…" at bounding box center [229, 195] width 275 height 108
click at [133, 244] on div "Ajouter une ligne" at bounding box center [229, 245] width 275 height 7
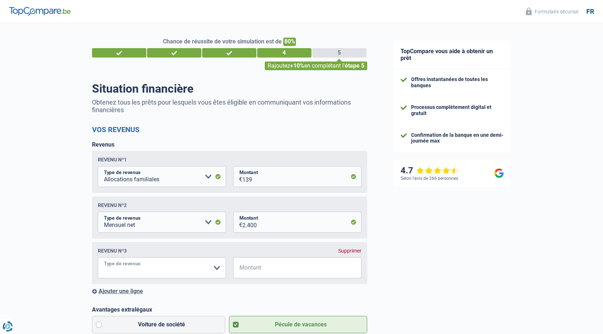
click at [196, 274] on select "Allocation d'handicap Allocations chômage Allocations familiales Chèques repas …" at bounding box center [162, 268] width 128 height 21
select select "mealVouchers"
click at [98, 259] on select "Allocation d'handicap Allocations chômage Allocations familiales Chèques repas …" at bounding box center [162, 268] width 128 height 21
click at [315, 274] on input "Montant" at bounding box center [301, 268] width 119 height 21
type input "140"
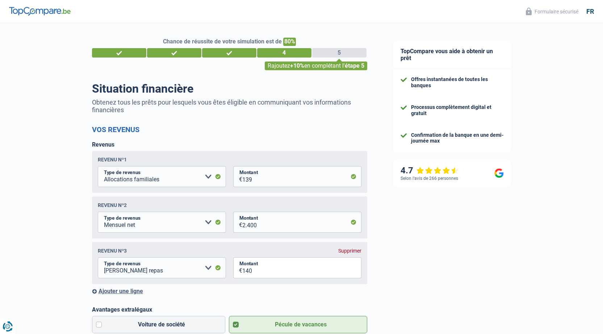
click at [233, 281] on div "Revenu nº3 Supprimer Allocation d'handicap Allocations chômage Allocations fami…" at bounding box center [229, 263] width 275 height 42
click at [133, 295] on div "Ajouter une ligne" at bounding box center [229, 291] width 275 height 7
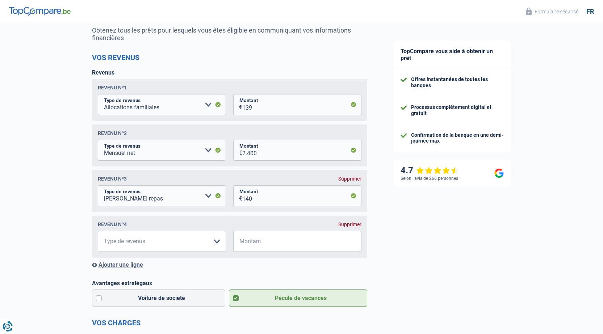
scroll to position [72, 0]
click at [174, 237] on select "Allocation d'handicap Allocations chômage Allocations familiales Chèques repas …" at bounding box center [162, 241] width 128 height 21
click at [353, 227] on div "Supprimer" at bounding box center [349, 224] width 23 height 6
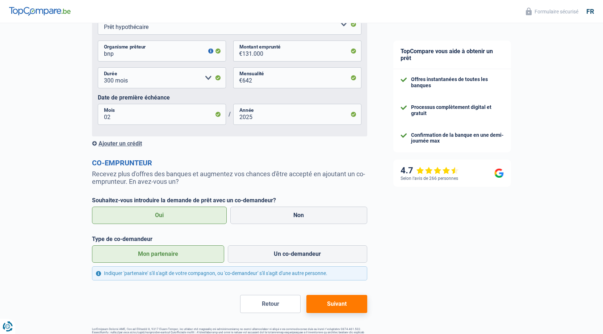
scroll to position [678, 0]
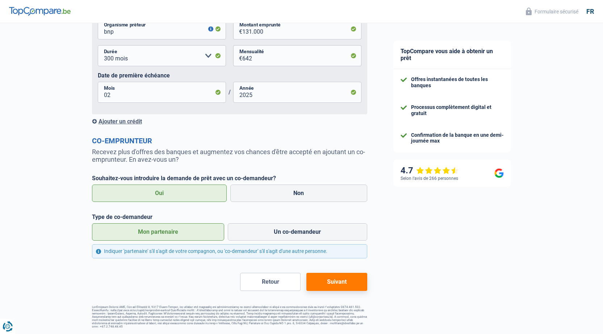
click at [354, 291] on button "Suivant" at bounding box center [337, 282] width 61 height 18
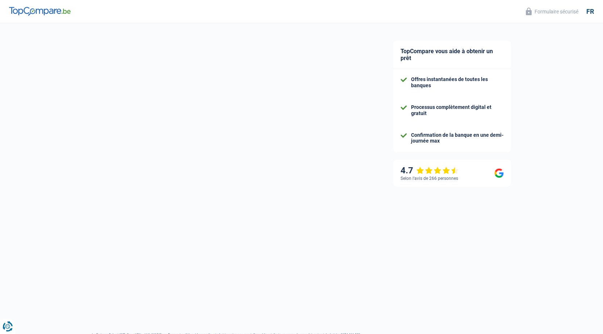
select select "publicEmployee"
select select "BE"
select select "stateUniversityEu"
select select "netSalary"
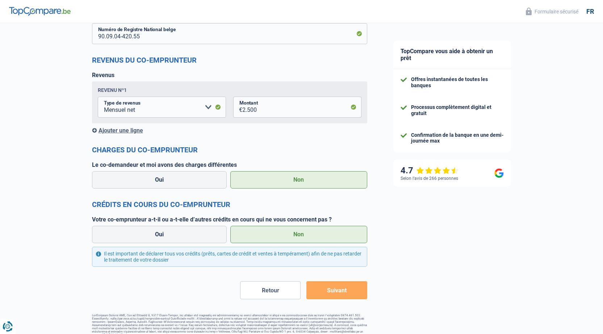
scroll to position [676, 0]
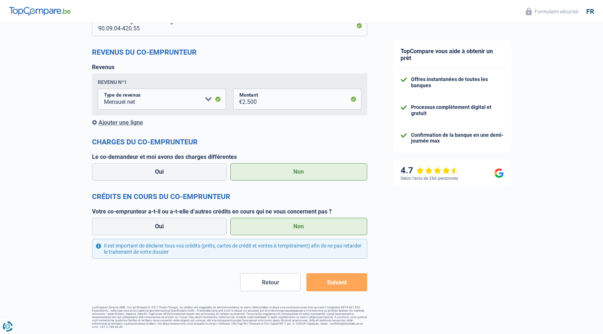
click at [329, 287] on button "Suivant" at bounding box center [337, 283] width 61 height 18
click at [98, 249] on div "Il est important de déclarer tous vos crédits (prêts, cartes de crédit et vente…" at bounding box center [229, 249] width 275 height 20
click at [330, 278] on button "Suivant" at bounding box center [337, 283] width 61 height 18
click at [198, 177] on label "Oui" at bounding box center [159, 171] width 135 height 17
click at [198, 177] on input "Oui" at bounding box center [159, 171] width 135 height 17
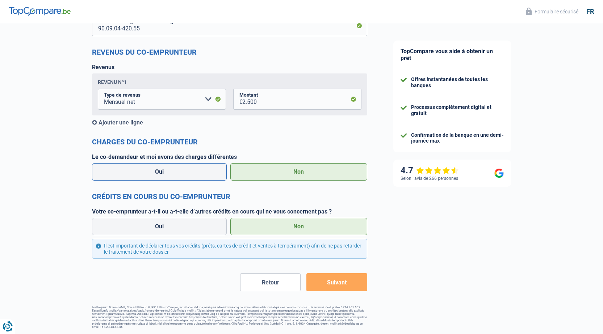
radio input "true"
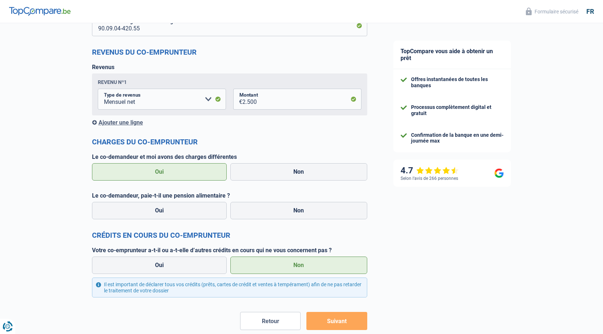
click at [208, 179] on label "Oui" at bounding box center [159, 171] width 135 height 17
click at [208, 179] on input "Oui" at bounding box center [159, 171] width 135 height 17
click at [259, 174] on label "Non" at bounding box center [298, 171] width 137 height 17
click at [259, 174] on input "Non" at bounding box center [298, 171] width 137 height 17
radio input "true"
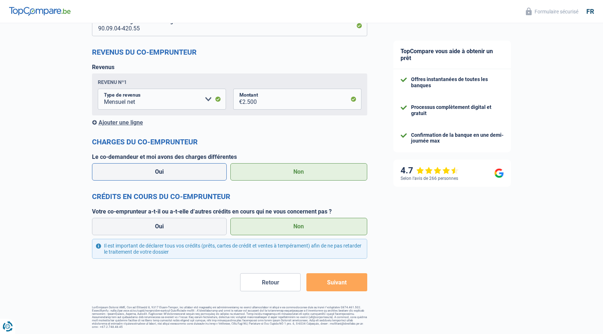
click at [212, 177] on label "Oui" at bounding box center [159, 171] width 135 height 17
click at [212, 177] on input "Oui" at bounding box center [159, 171] width 135 height 17
radio input "true"
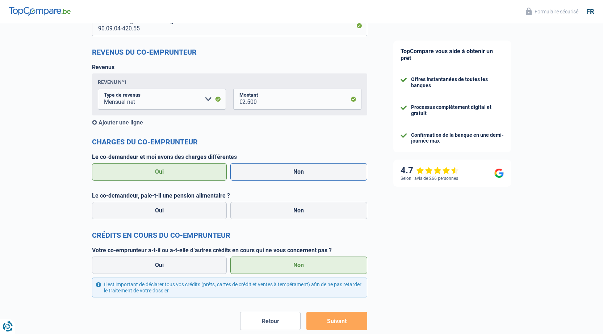
click at [263, 176] on label "Non" at bounding box center [298, 171] width 137 height 17
click at [263, 176] on input "Non" at bounding box center [298, 171] width 137 height 17
radio input "true"
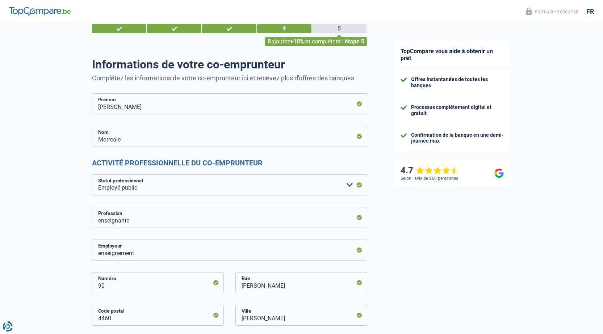
scroll to position [0, 0]
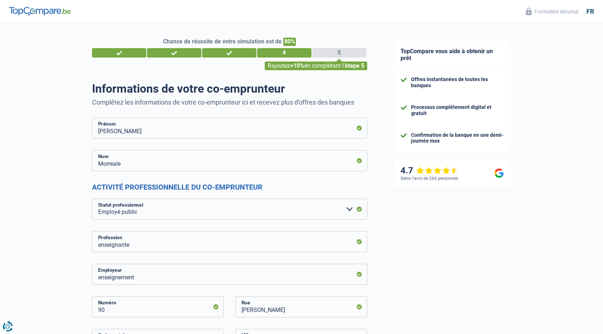
click at [335, 53] on div "5" at bounding box center [339, 52] width 54 height 9
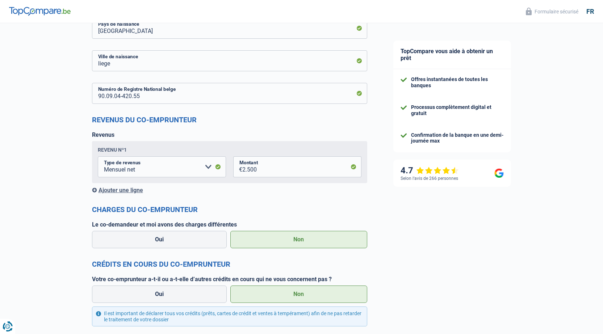
scroll to position [676, 0]
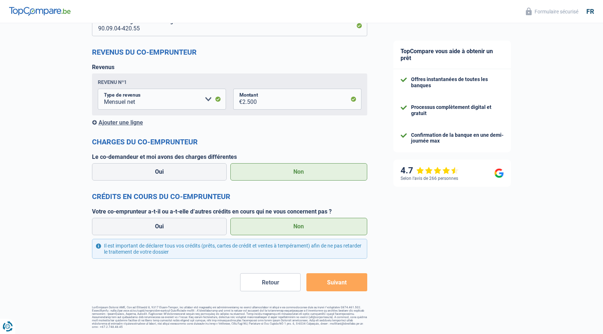
click at [269, 287] on button "Retour" at bounding box center [270, 283] width 61 height 18
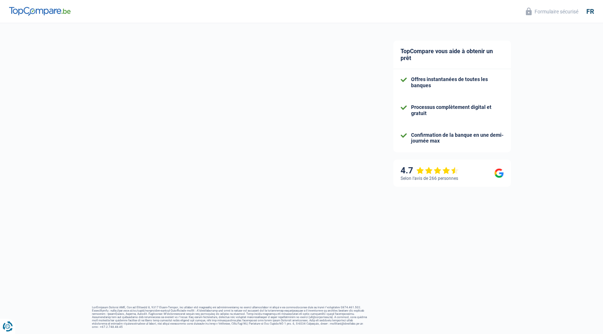
select select "familyAllowances"
select select "netSalary"
select select "mealVouchers"
select select "mortgage"
select select "240"
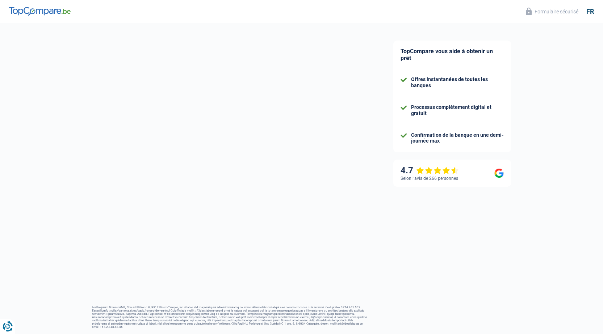
select select "mortgage"
select select "300"
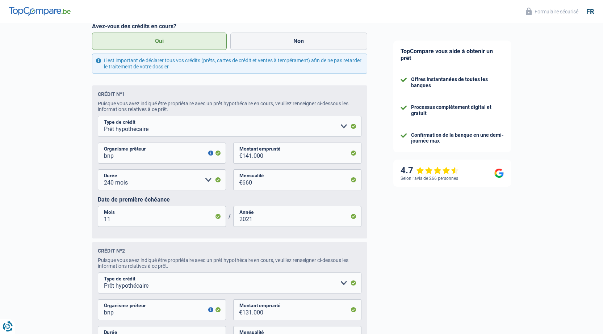
scroll to position [399, 0]
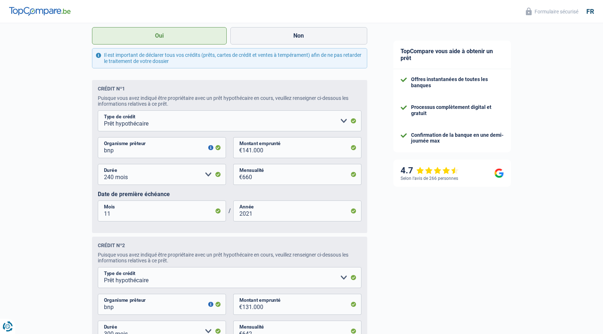
click at [212, 150] on button "button" at bounding box center [210, 147] width 5 height 5
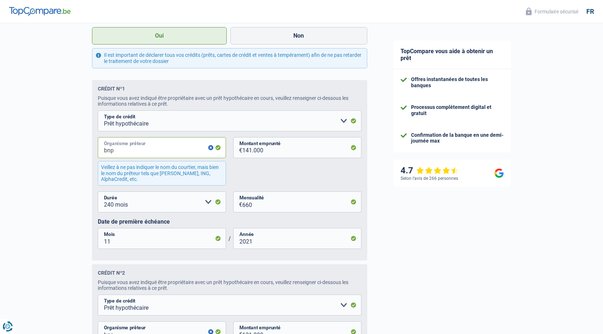
click at [161, 157] on input "bnp" at bounding box center [162, 147] width 128 height 21
type input "bnp paribas"
click at [44, 183] on div "Chance de réussite de votre simulation est de 80% 1 2 3 4 5 Rajoutez +10% en co…" at bounding box center [190, 142] width 380 height 1041
click at [68, 224] on div "Chance de réussite de votre simulation est de 80% 1 2 3 4 5 Rajoutez +10% en co…" at bounding box center [190, 142] width 380 height 1041
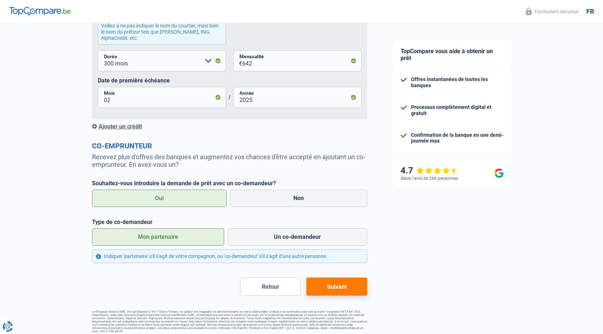
scroll to position [733, 0]
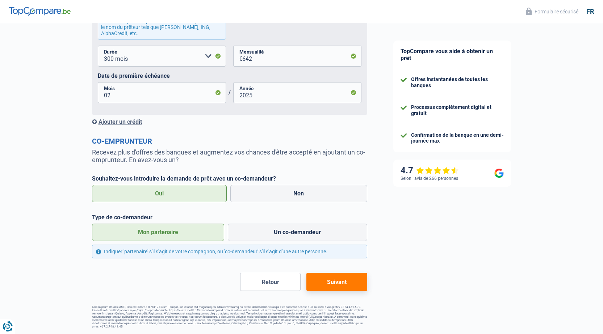
click at [336, 287] on button "Suivant" at bounding box center [337, 282] width 61 height 18
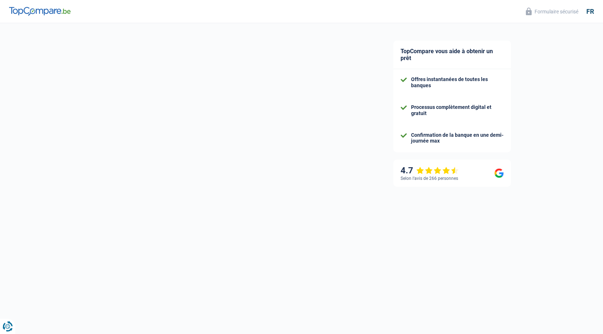
select select "publicEmployee"
select select "BE"
select select "stateUniversityEu"
select select "netSalary"
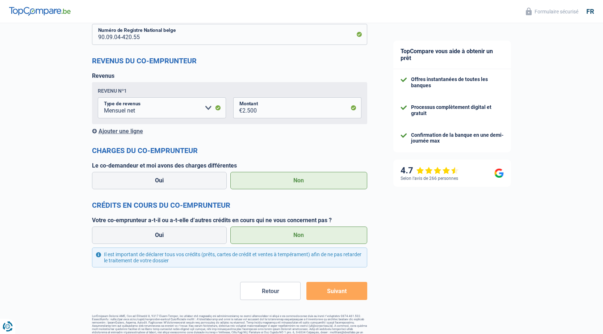
scroll to position [676, 0]
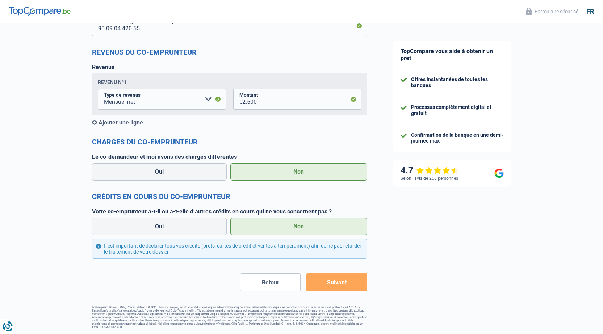
click at [334, 276] on button "Suivant" at bounding box center [337, 283] width 61 height 18
click at [332, 288] on button "Suivant" at bounding box center [337, 283] width 61 height 18
click at [331, 287] on button "Suivant" at bounding box center [337, 283] width 61 height 18
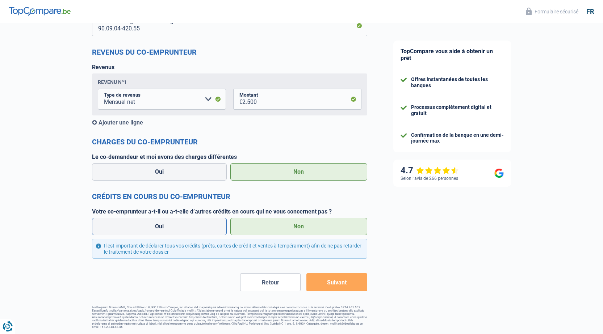
click at [204, 230] on label "Oui" at bounding box center [159, 226] width 135 height 17
click at [204, 230] on input "Oui" at bounding box center [159, 226] width 135 height 17
radio input "true"
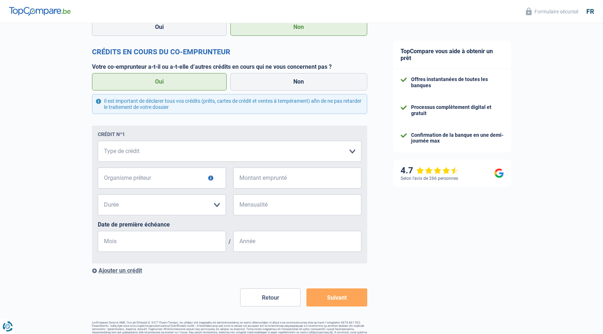
scroll to position [837, 0]
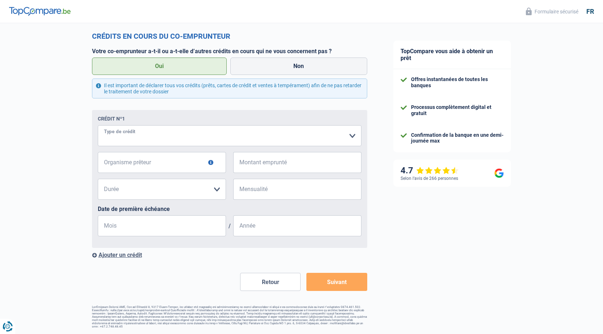
click at [198, 143] on select "Carte ou ouverture de crédit Prêt hypothécaire Vente à tempérament Prêt à tempé…" at bounding box center [230, 135] width 264 height 21
select select "mortgage"
click at [98, 126] on select "Carte ou ouverture de crédit Prêt hypothécaire Vente à tempérament Prêt à tempé…" at bounding box center [230, 135] width 264 height 21
click at [253, 64] on label "Non" at bounding box center [298, 66] width 137 height 17
click at [253, 64] on input "Non" at bounding box center [298, 66] width 137 height 17
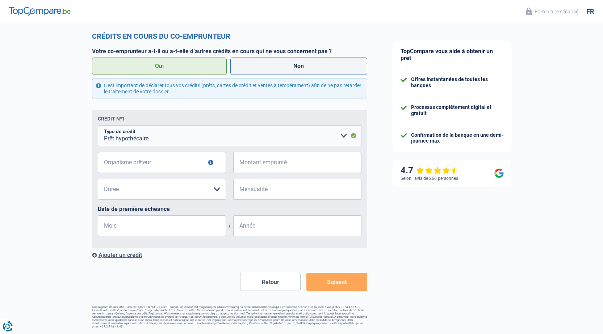
radio input "true"
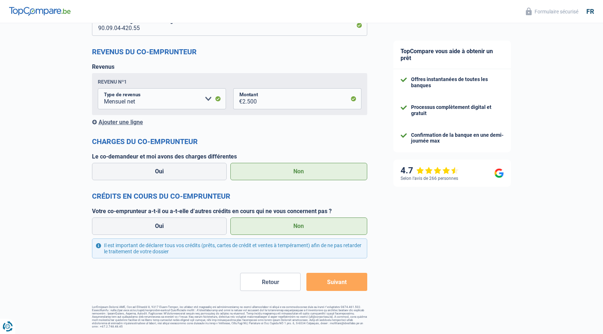
scroll to position [676, 0]
click at [334, 248] on div "Il est important de déclarer tous vos crédits (prêts, cartes de crédit et vente…" at bounding box center [229, 249] width 275 height 20
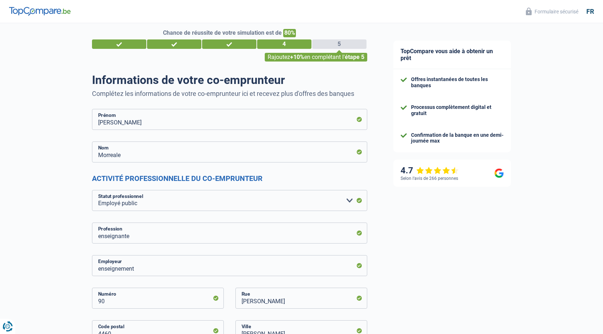
scroll to position [0, 0]
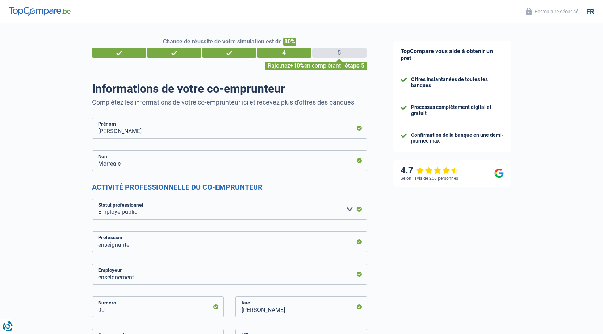
click at [136, 54] on div "1" at bounding box center [119, 52] width 54 height 9
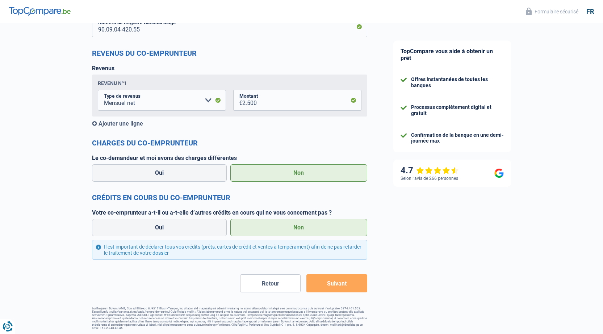
scroll to position [676, 0]
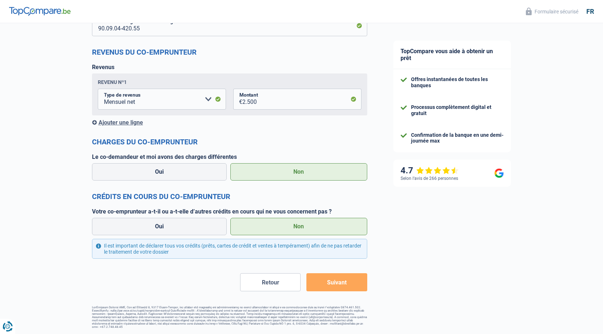
click at [262, 283] on button "Retour" at bounding box center [270, 283] width 61 height 18
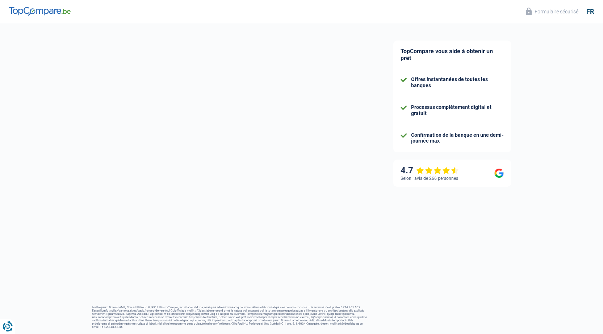
select select "familyAllowances"
select select "netSalary"
select select "mealVouchers"
select select "mortgage"
select select "240"
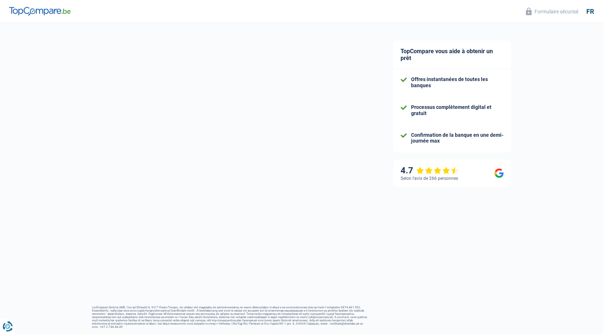
select select "mortgage"
select select "300"
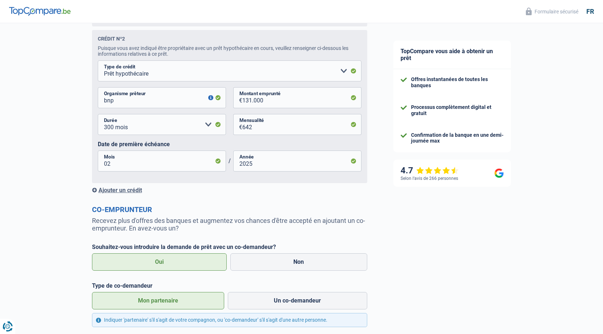
scroll to position [678, 0]
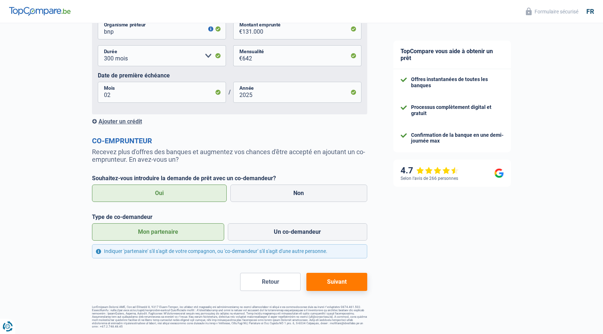
click at [253, 278] on button "Retour" at bounding box center [270, 282] width 61 height 18
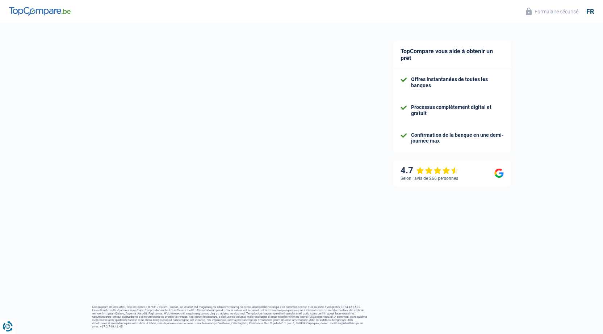
select select "married"
select select "ownerWithMortgage"
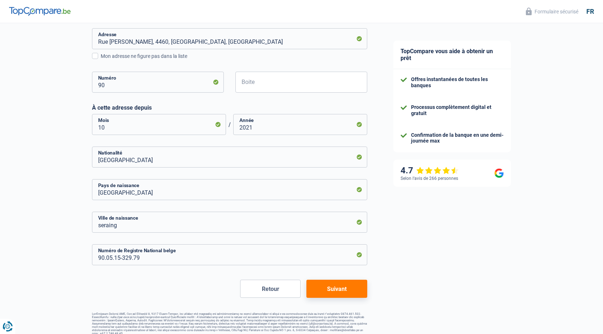
scroll to position [297, 0]
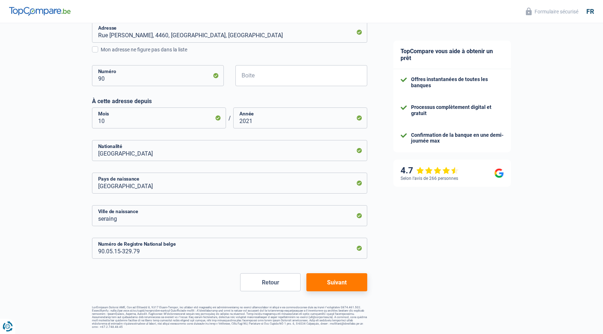
click at [263, 287] on button "Retour" at bounding box center [270, 283] width 61 height 18
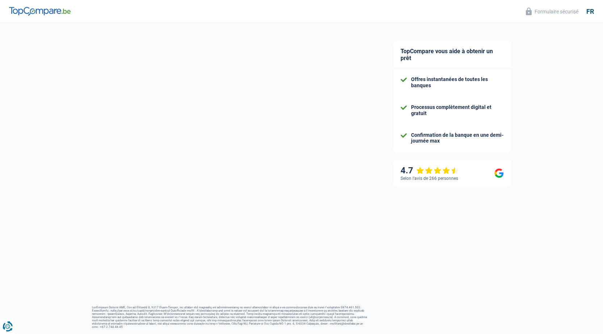
select select "worker"
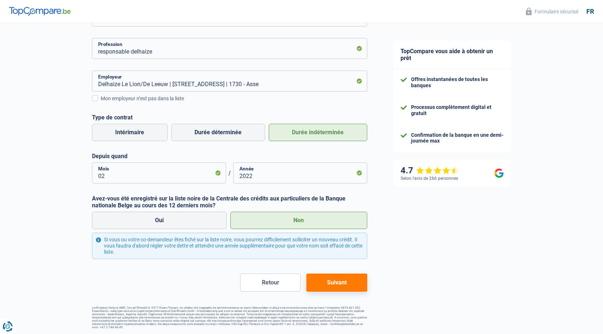
scroll to position [120, 0]
click at [267, 280] on button "Retour" at bounding box center [270, 283] width 61 height 18
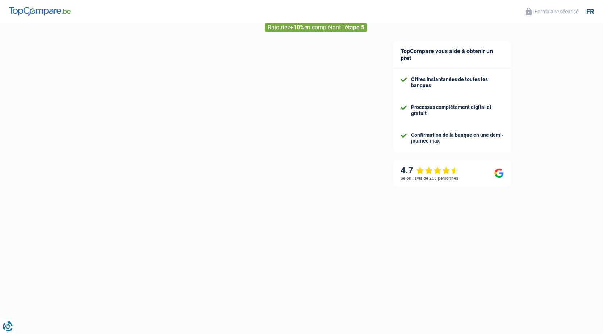
select select "32"
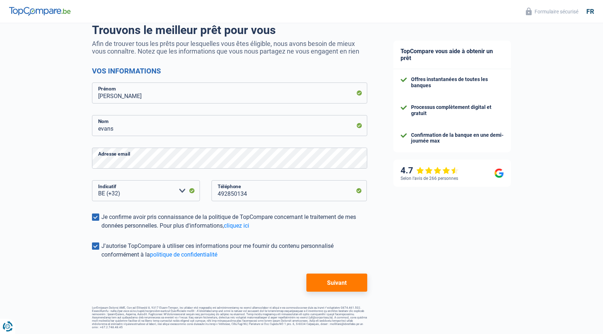
scroll to position [59, 0]
click at [323, 284] on button "Suivant" at bounding box center [337, 283] width 61 height 18
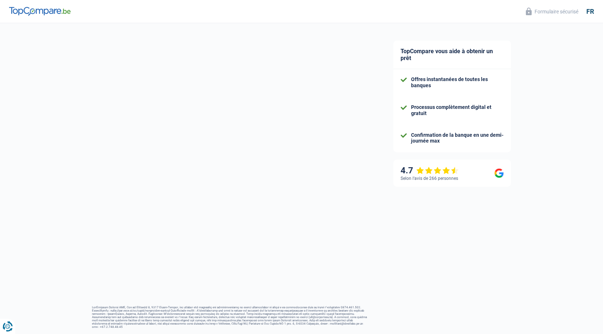
select select "worker"
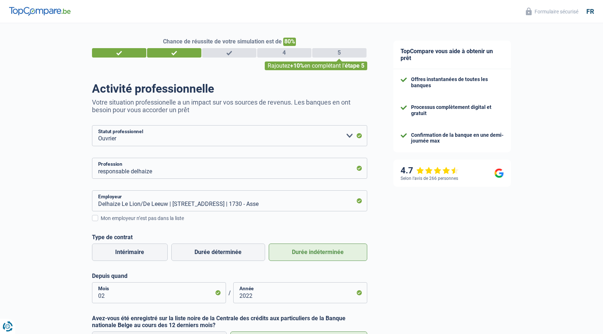
scroll to position [120, 0]
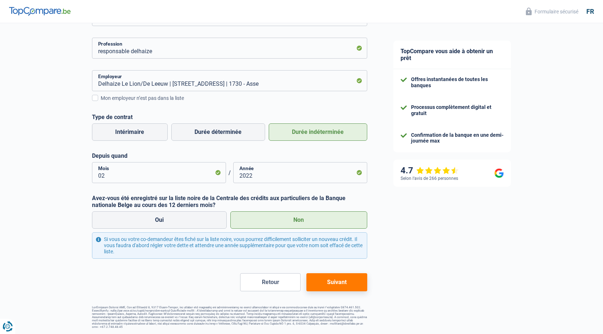
click at [324, 289] on button "Suivant" at bounding box center [337, 283] width 61 height 18
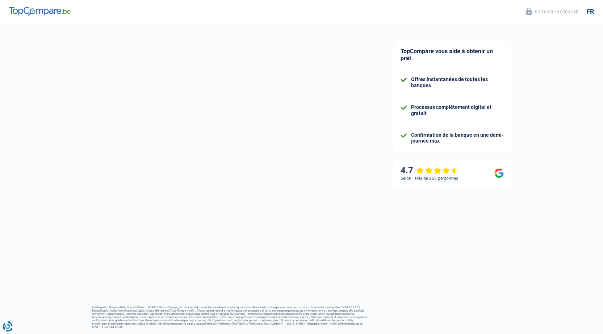
select select "married"
select select "ownerWithMortgage"
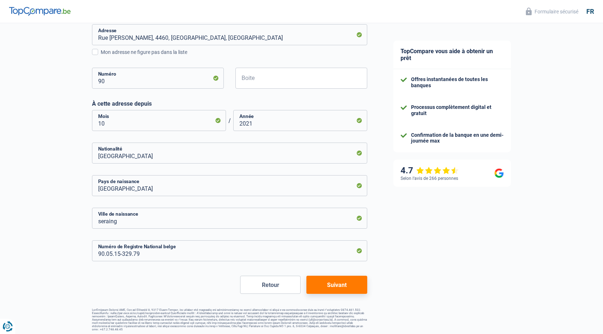
scroll to position [297, 0]
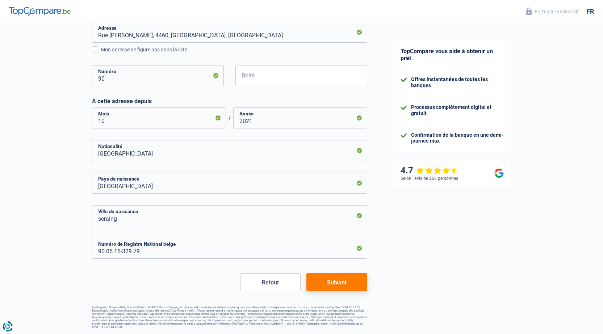
click at [325, 283] on button "Suivant" at bounding box center [337, 283] width 61 height 18
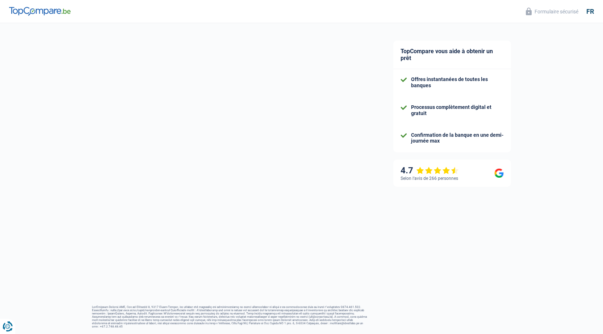
select select "familyAllowances"
select select "netSalary"
select select "mealVouchers"
select select "mortgage"
select select "240"
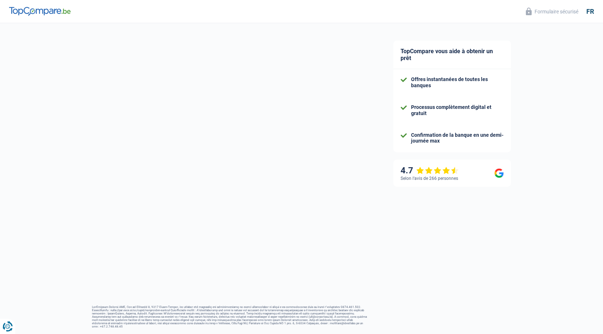
select select "mortgage"
select select "300"
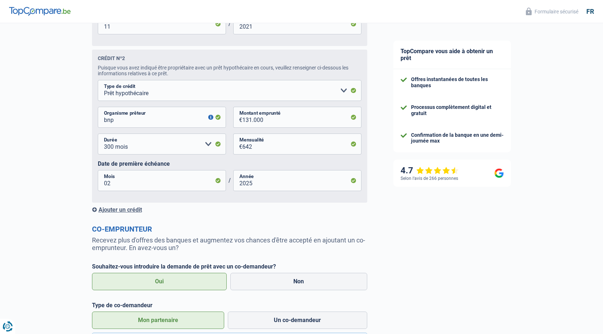
scroll to position [652, 0]
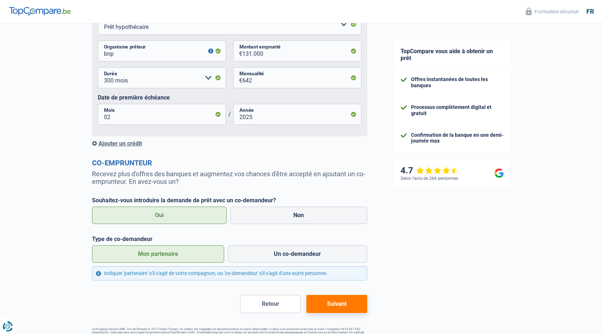
click at [324, 305] on button "Suivant" at bounding box center [337, 304] width 61 height 18
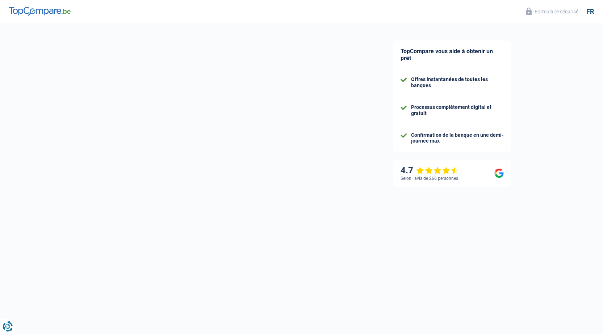
select select "publicEmployee"
select select "BE"
select select "stateUniversityEu"
select select "netSalary"
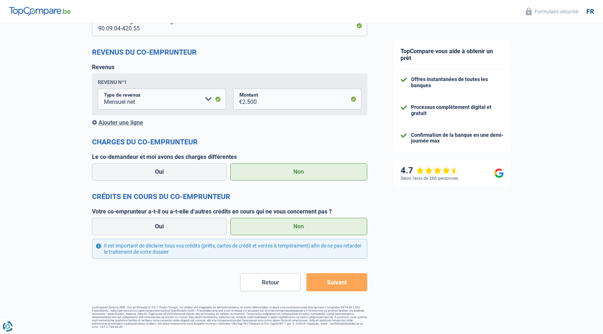
click at [358, 279] on button "Suivant" at bounding box center [337, 283] width 61 height 18
click at [191, 230] on label "Oui" at bounding box center [159, 226] width 135 height 17
click at [191, 230] on input "Oui" at bounding box center [159, 226] width 135 height 17
radio input "true"
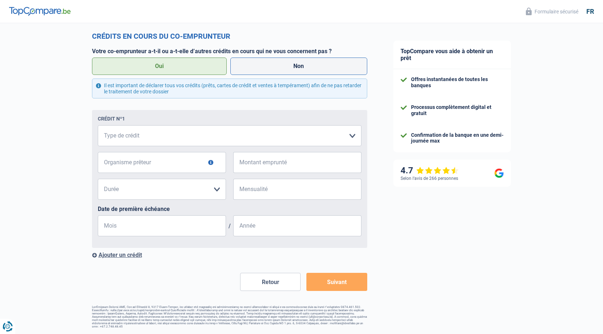
click at [258, 62] on label "Non" at bounding box center [298, 66] width 137 height 17
click at [258, 62] on input "Non" at bounding box center [298, 66] width 137 height 17
radio input "true"
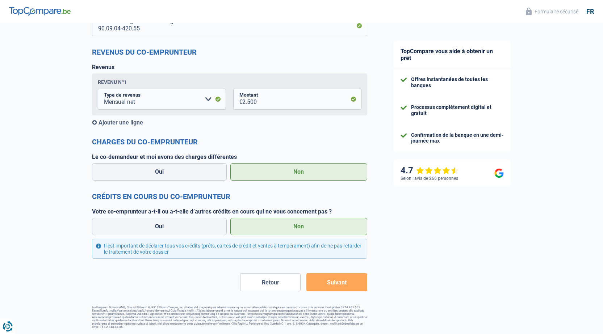
click at [355, 286] on button "Suivant" at bounding box center [337, 283] width 61 height 18
click at [351, 289] on button "Suivant" at bounding box center [337, 283] width 61 height 18
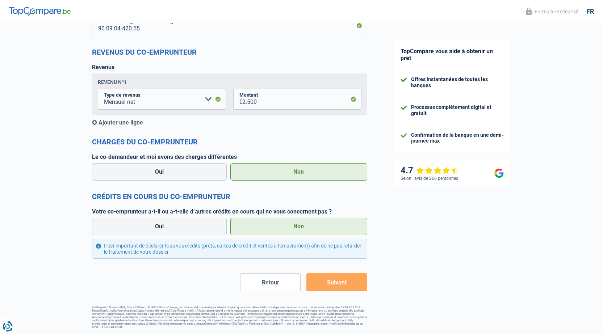
click at [351, 289] on button "Suivant" at bounding box center [337, 283] width 61 height 18
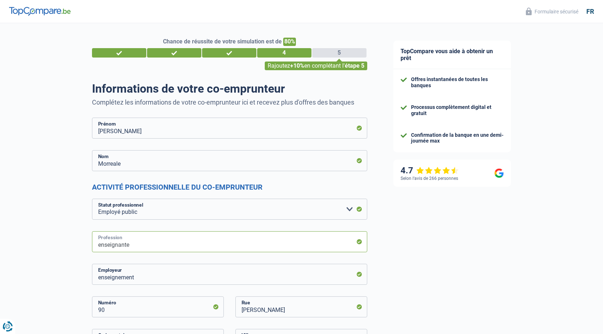
click at [288, 240] on input "enseignante" at bounding box center [229, 242] width 275 height 21
click at [280, 269] on input "enseignement" at bounding box center [229, 274] width 275 height 21
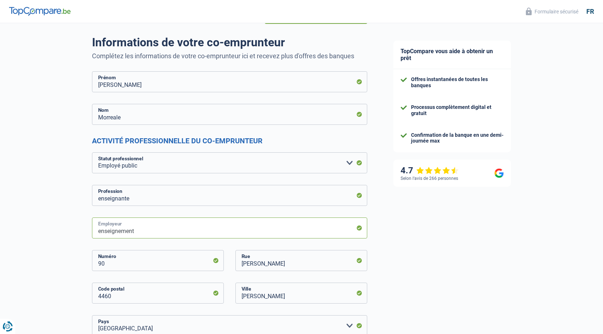
scroll to position [109, 0]
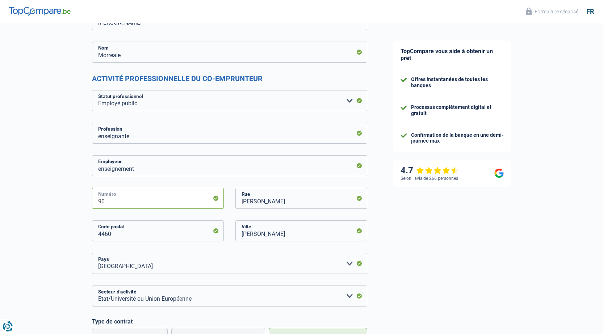
click at [207, 204] on input "90" at bounding box center [158, 198] width 132 height 21
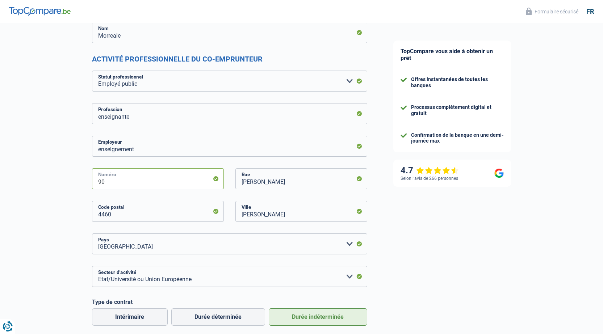
scroll to position [145, 0]
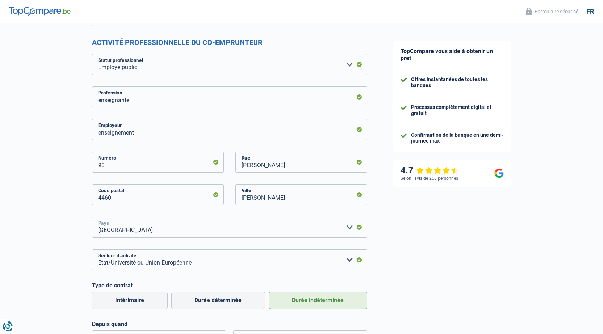
click at [268, 220] on select "Belgique France Allemagne Italie Luxembourg Pays-Bas Espagne Suisse Veuillez sé…" at bounding box center [229, 227] width 275 height 21
click at [92, 217] on select "Belgique France Allemagne Italie Luxembourg Pays-Bas Espagne Suisse Veuillez sé…" at bounding box center [229, 227] width 275 height 21
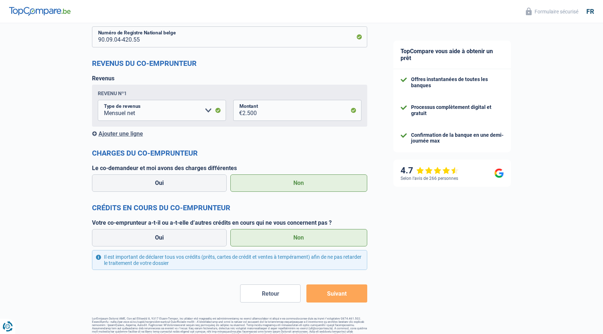
scroll to position [676, 0]
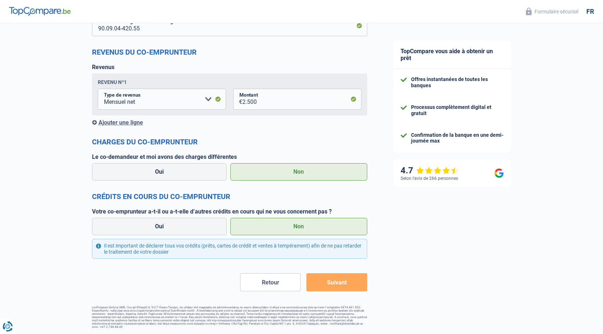
click at [129, 124] on div "Ajouter une ligne" at bounding box center [229, 122] width 275 height 7
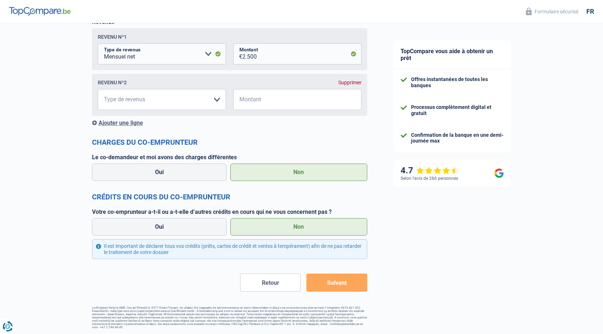
scroll to position [722, 0]
click at [178, 104] on select "Allocation d'handicap Allocations chômage Allocations familiales Chèques repas …" at bounding box center [162, 98] width 128 height 21
select select "mealVouchers"
click at [98, 89] on select "Allocation d'handicap Allocations chômage Allocations familiales Chèques repas …" at bounding box center [162, 98] width 128 height 21
click at [244, 106] on input "Montant" at bounding box center [301, 98] width 119 height 21
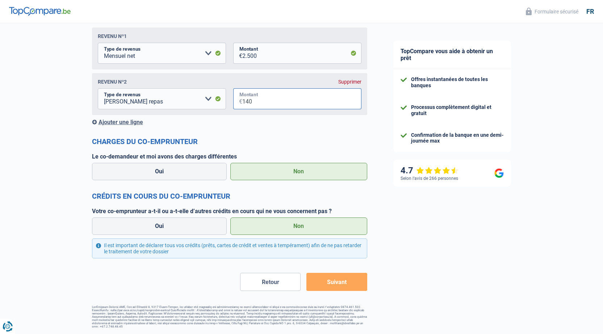
type input "140"
click at [355, 80] on div "Supprimer" at bounding box center [349, 82] width 23 height 6
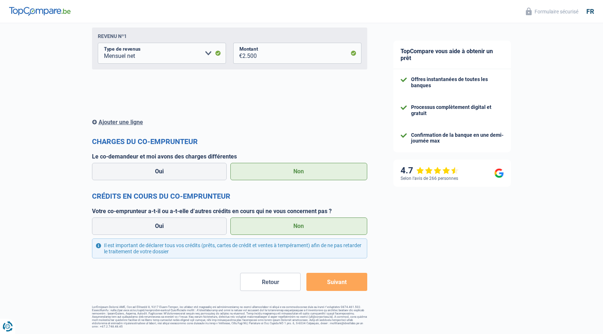
scroll to position [676, 0]
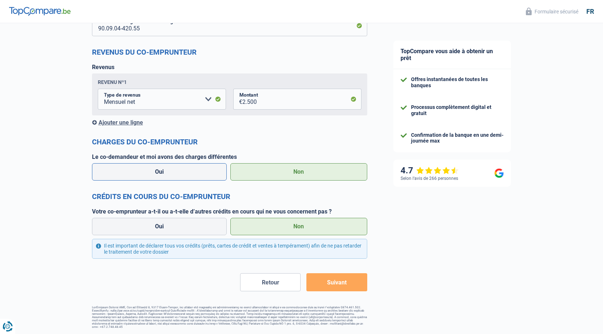
click at [188, 175] on label "Oui" at bounding box center [159, 171] width 135 height 17
click at [188, 175] on input "Oui" at bounding box center [159, 171] width 135 height 17
radio input "true"
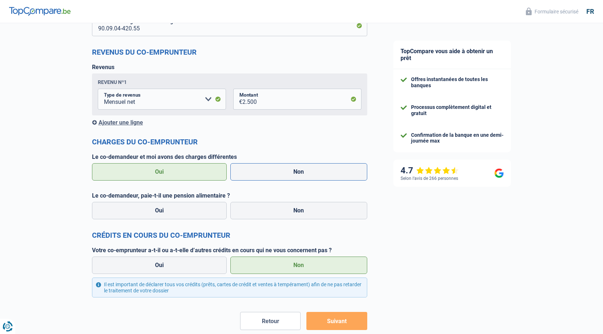
click at [275, 174] on label "Non" at bounding box center [298, 171] width 137 height 17
click at [275, 174] on input "Non" at bounding box center [298, 171] width 137 height 17
radio input "true"
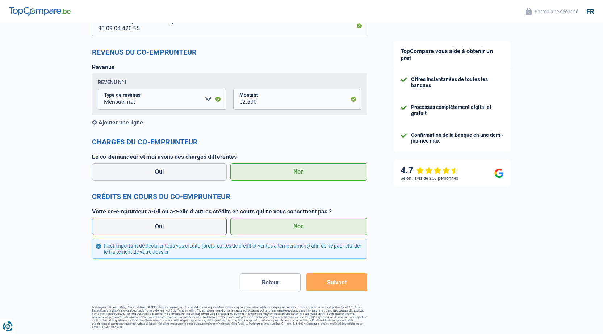
click at [182, 223] on label "Oui" at bounding box center [159, 226] width 135 height 17
click at [182, 223] on input "Oui" at bounding box center [159, 226] width 135 height 17
radio input "true"
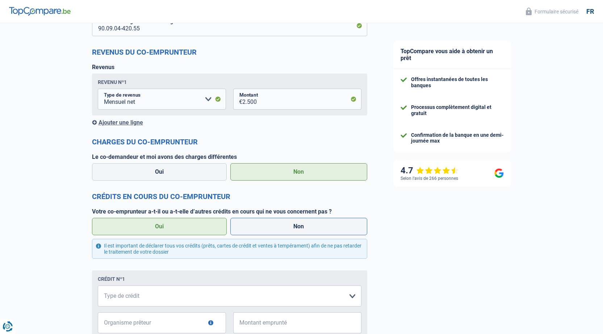
click at [283, 232] on label "Non" at bounding box center [298, 226] width 137 height 17
click at [283, 232] on input "Non" at bounding box center [298, 226] width 137 height 17
radio input "true"
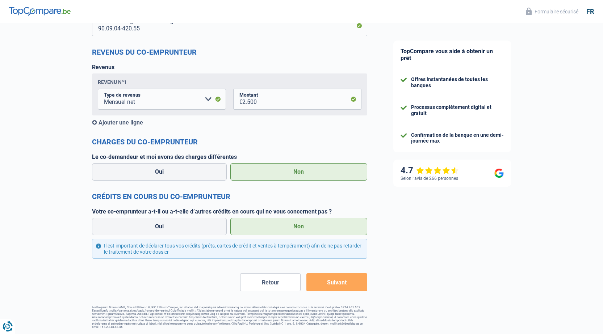
click at [338, 284] on button "Suivant" at bounding box center [337, 283] width 61 height 18
click at [338, 283] on button "Suivant" at bounding box center [337, 283] width 61 height 18
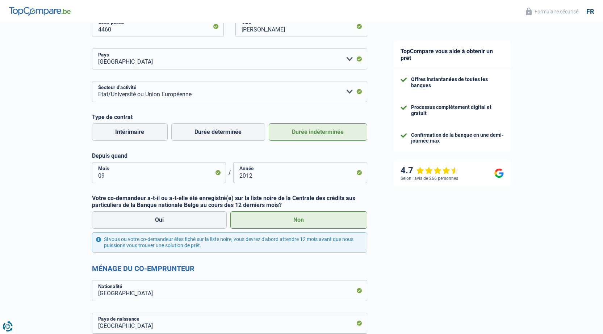
scroll to position [314, 0]
click at [221, 220] on label "Oui" at bounding box center [159, 219] width 135 height 17
click at [221, 220] on input "Oui" at bounding box center [159, 219] width 135 height 17
radio input "true"
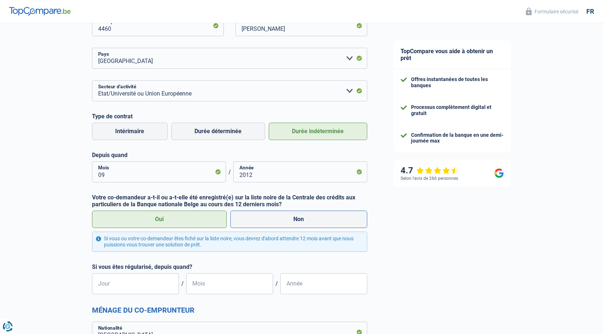
click at [276, 221] on label "Non" at bounding box center [298, 219] width 137 height 17
click at [276, 221] on input "Non" at bounding box center [298, 219] width 137 height 17
radio input "true"
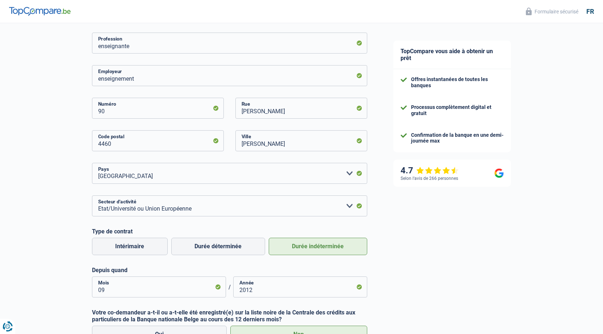
scroll to position [61, 0]
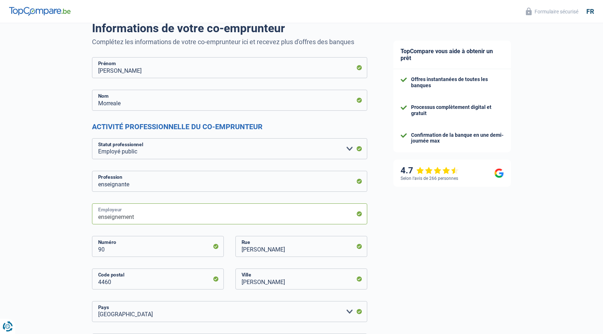
click at [212, 210] on input "enseignement" at bounding box center [229, 214] width 275 height 21
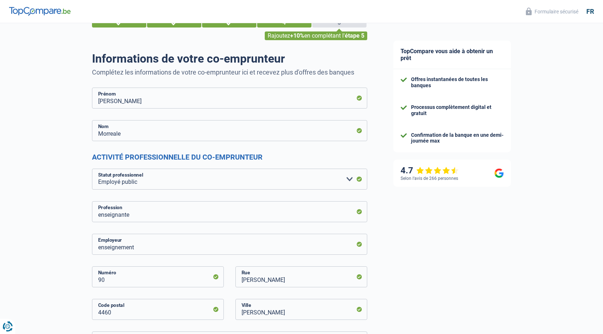
scroll to position [0, 0]
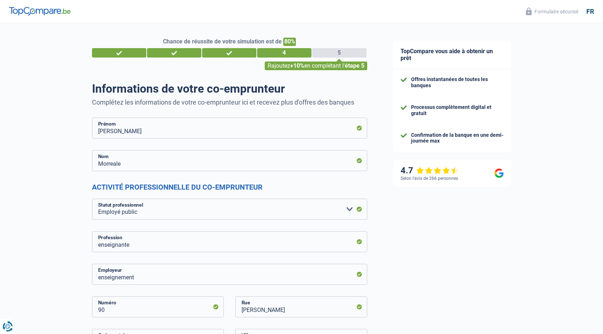
click at [353, 50] on div "5" at bounding box center [339, 52] width 54 height 9
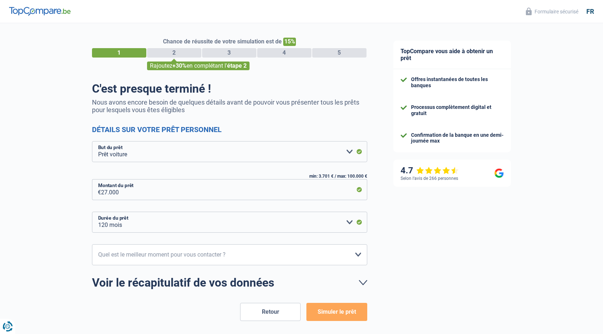
select select "car"
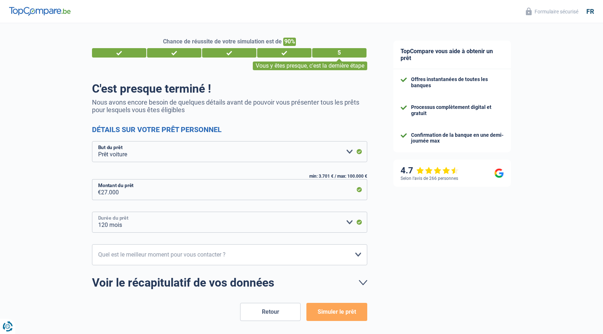
click at [350, 222] on select "12 mois 18 mois 24 mois 30 mois 36 mois 42 mois 48 mois 60 mois 72 mois 84 mois…" at bounding box center [229, 222] width 275 height 21
select select "72"
click at [92, 212] on select "12 mois 18 mois 24 mois 30 mois 36 mois 42 mois 48 mois 60 mois 72 mois 84 mois…" at bounding box center [229, 222] width 275 height 21
click at [237, 257] on select "10h-12h 12h-14h 14h-16h 16h-18h Veuillez sélectionner une option" at bounding box center [229, 255] width 275 height 21
select select "10-12"
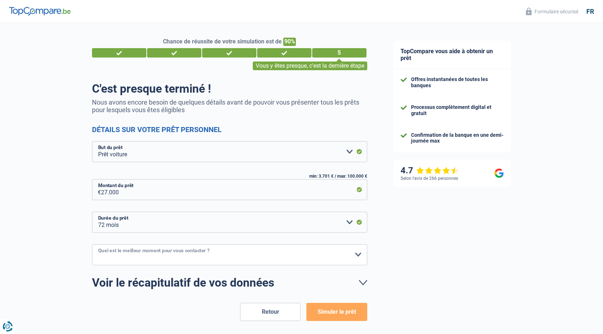
click at [92, 245] on select "10h-12h 12h-14h 14h-16h 16h-18h Veuillez sélectionner une option" at bounding box center [229, 255] width 275 height 21
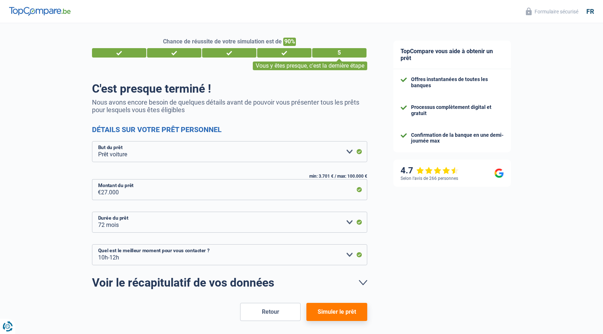
click at [62, 281] on div "Chance de réussite de votre simulation est de 90% 1 2 3 4 5 Vous y êtes presque…" at bounding box center [190, 190] width 380 height 341
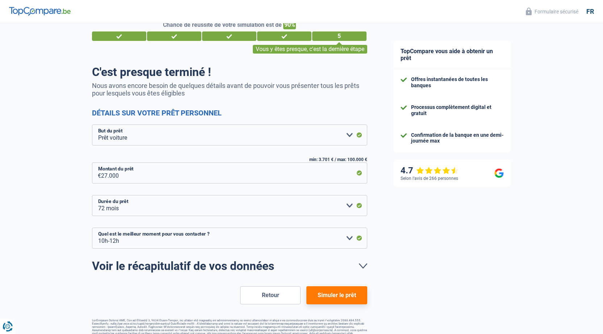
scroll to position [30, 0]
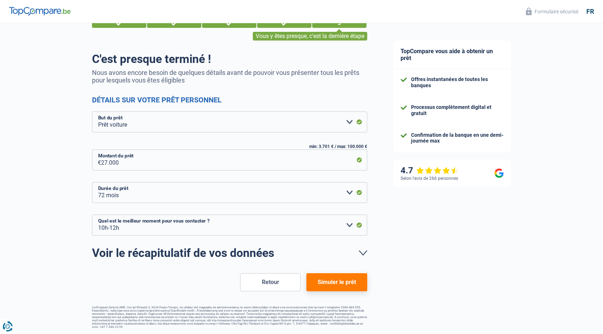
click at [338, 283] on button "Simuler le prêt" at bounding box center [337, 283] width 61 height 18
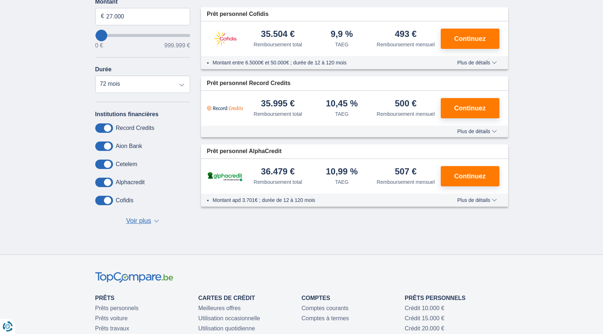
scroll to position [145, 0]
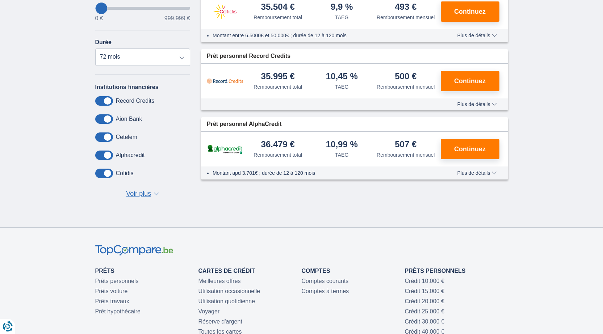
click at [139, 195] on span "Voir plus" at bounding box center [138, 193] width 25 height 9
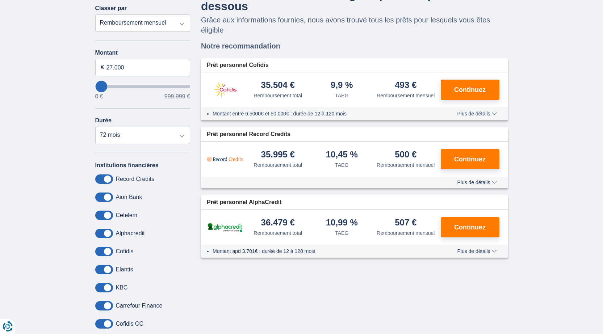
scroll to position [72, 0]
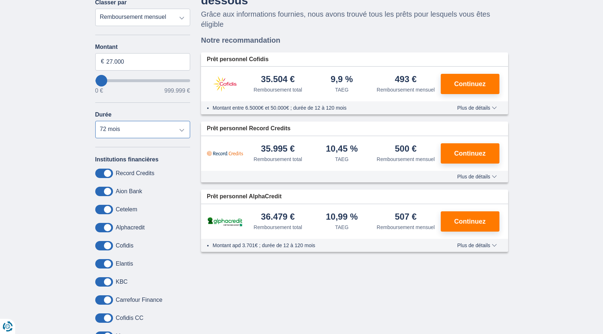
click at [176, 131] on select "12 mois 18 mois 24 mois 30 mois 36 mois 42 mois 48 mois 60 mois 72 mois 84 mois…" at bounding box center [142, 129] width 95 height 17
click at [95, 121] on select "12 mois 18 mois 24 mois 30 mois 36 mois 42 mois 48 mois 60 mois 72 mois 84 mois…" at bounding box center [142, 129] width 95 height 17
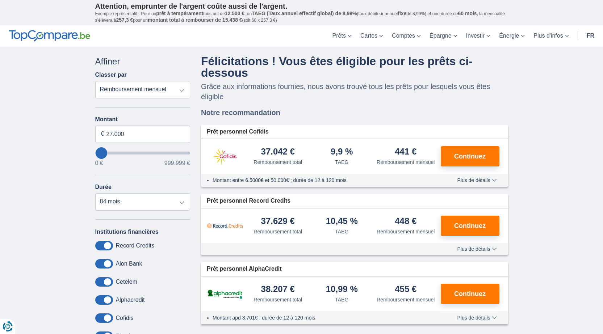
click at [180, 96] on select "Remboursement total TAEG Remboursement mensuel" at bounding box center [142, 89] width 95 height 17
click at [51, 95] on div "× widget.non-eligible-application.title widget.non-eligible-application.text no…" at bounding box center [301, 273] width 603 height 453
click at [173, 203] on select "12 mois 18 mois 24 mois 30 mois 36 mois 42 mois 48 mois 60 mois 72 mois 84 mois…" at bounding box center [142, 201] width 95 height 17
select select "72"
click at [95, 193] on select "12 mois 18 mois 24 mois 30 mois 36 mois 42 mois 48 mois 60 mois 72 mois 84 mois…" at bounding box center [142, 201] width 95 height 17
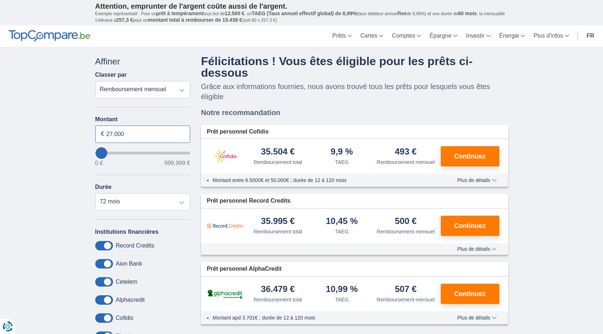
click at [150, 136] on input "27.000" at bounding box center [142, 134] width 95 height 17
type input "2"
type input "25.000"
type input "25000"
click at [44, 189] on div "× widget.non-eligible-application.title widget.non-eligible-application.text no…" at bounding box center [301, 273] width 603 height 453
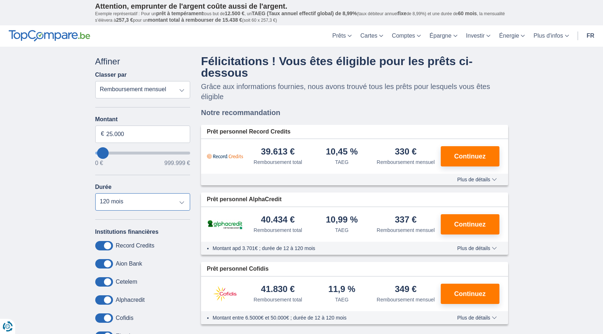
click at [133, 201] on select "12 mois 18 mois 24 mois 30 mois 36 mois 42 mois 48 mois 60 mois 72 mois 84 mois…" at bounding box center [142, 201] width 95 height 17
click at [95, 193] on select "12 mois 18 mois 24 mois 30 mois 36 mois 42 mois 48 mois 60 mois 72 mois 84 mois…" at bounding box center [142, 201] width 95 height 17
drag, startPoint x: 129, startPoint y: 137, endPoint x: 57, endPoint y: 137, distance: 72.1
click at [57, 137] on div "× widget.non-eligible-application.title widget.non-eligible-application.text no…" at bounding box center [301, 273] width 603 height 453
select select "120"
